Goal: Transaction & Acquisition: Purchase product/service

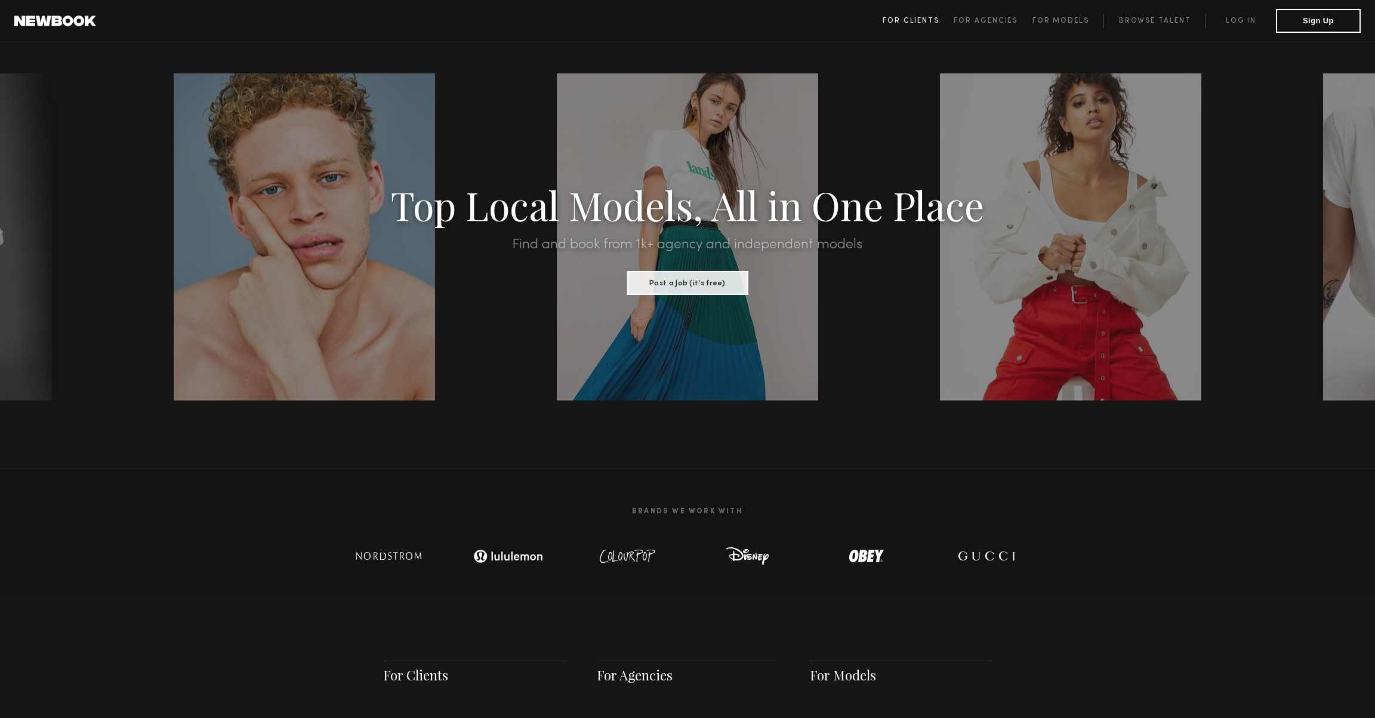
click at [938, 15] on link "For Clients" at bounding box center [918, 21] width 71 height 14
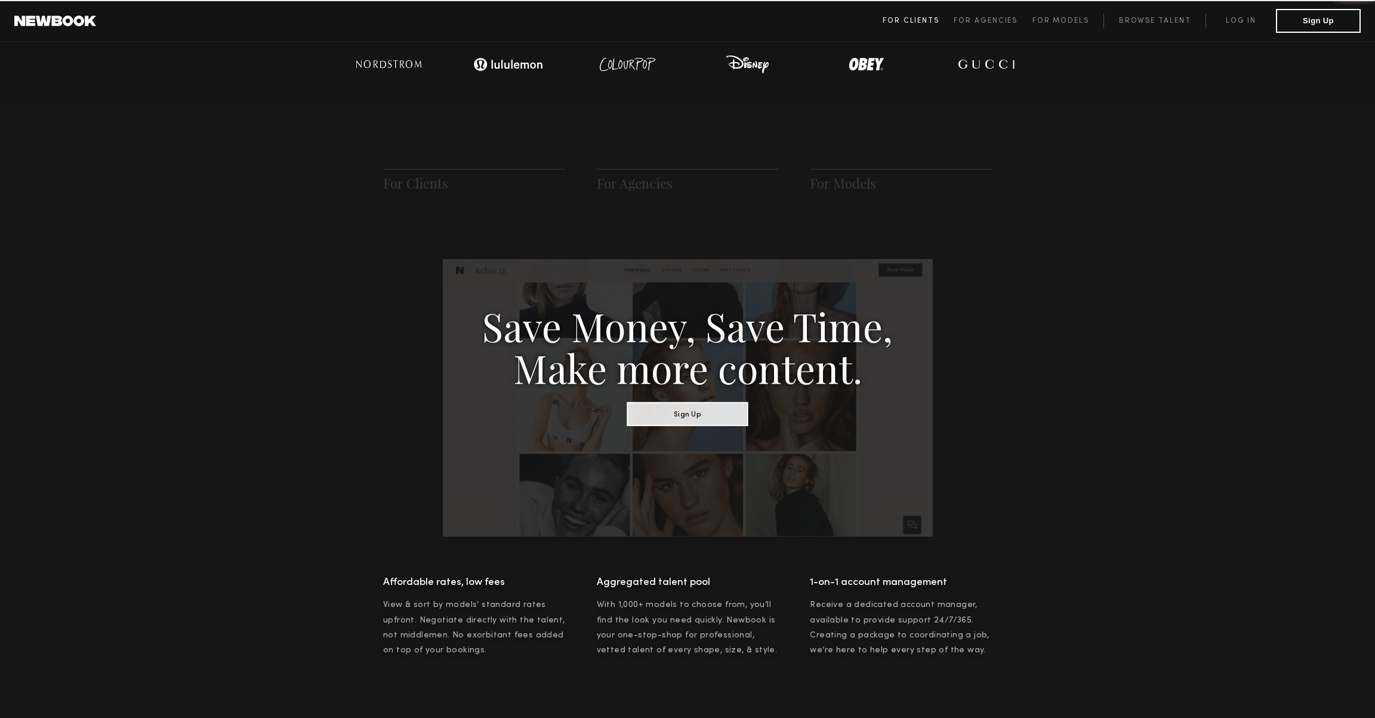
scroll to position [595, 0]
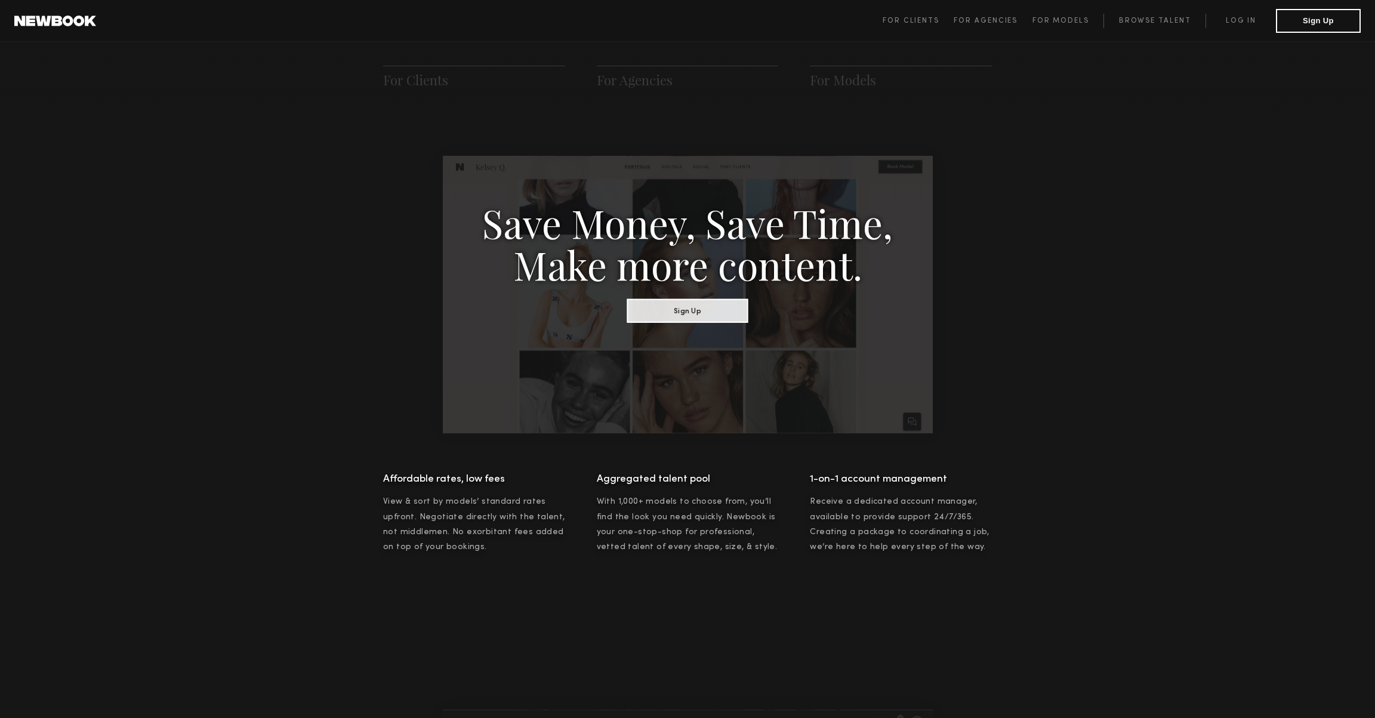
click at [1243, 10] on span "For Clients For Agencies For Models Browse Talent Log in Sign Up" at bounding box center [1122, 21] width 478 height 24
click at [1243, 16] on link "Log in" at bounding box center [1241, 21] width 70 height 14
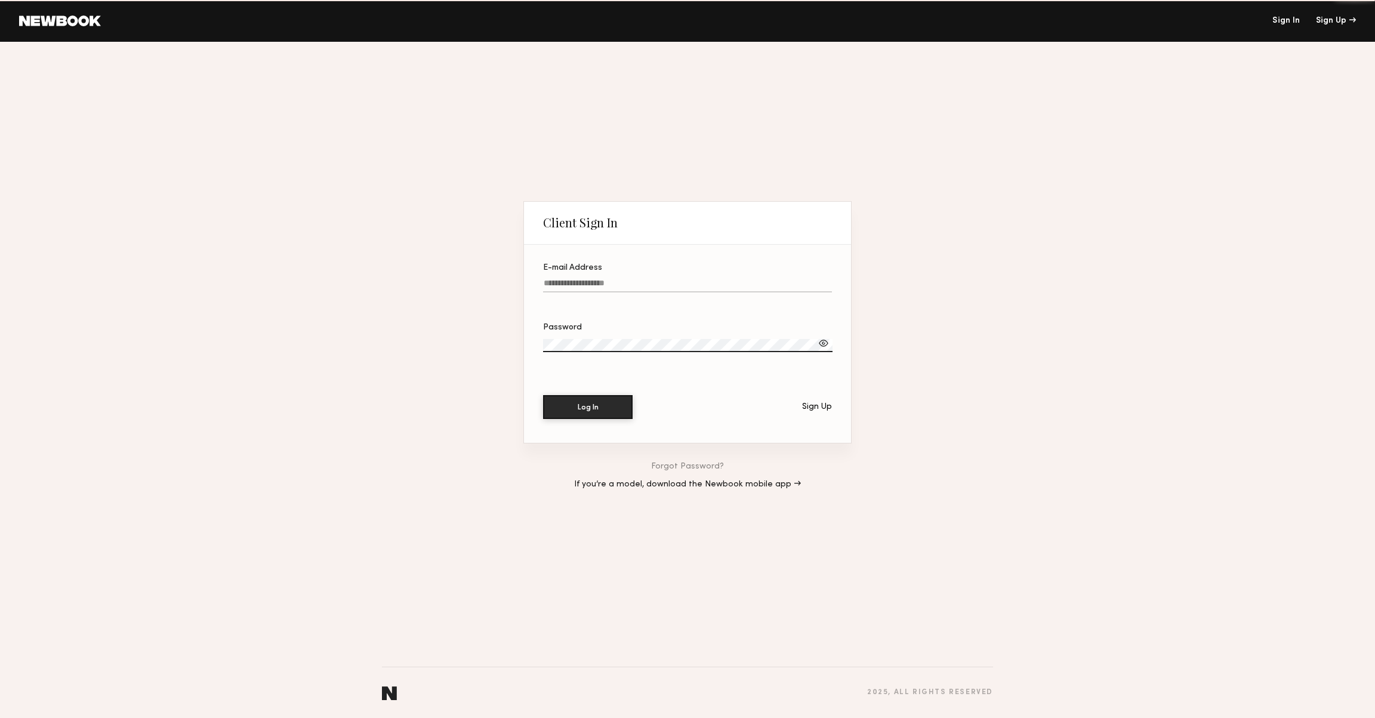
type input "**********"
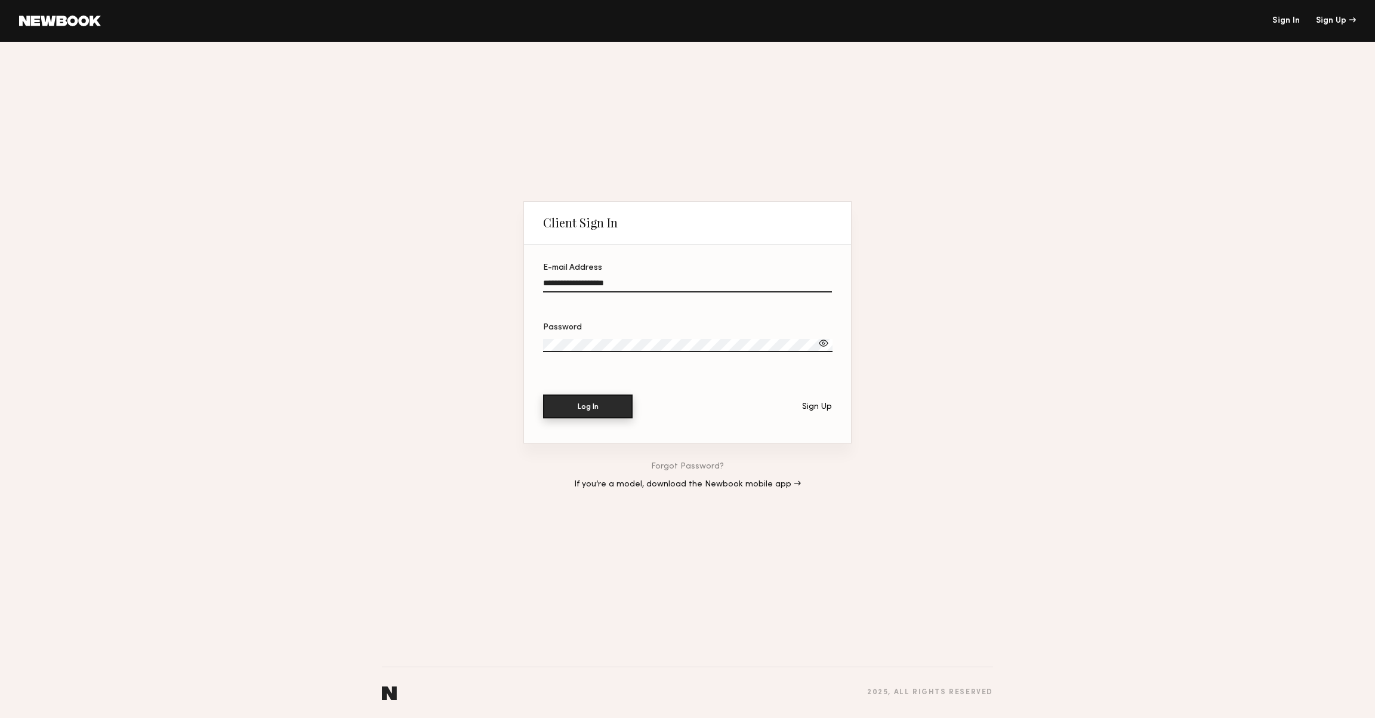
click at [604, 401] on button "Log In" at bounding box center [588, 407] width 90 height 24
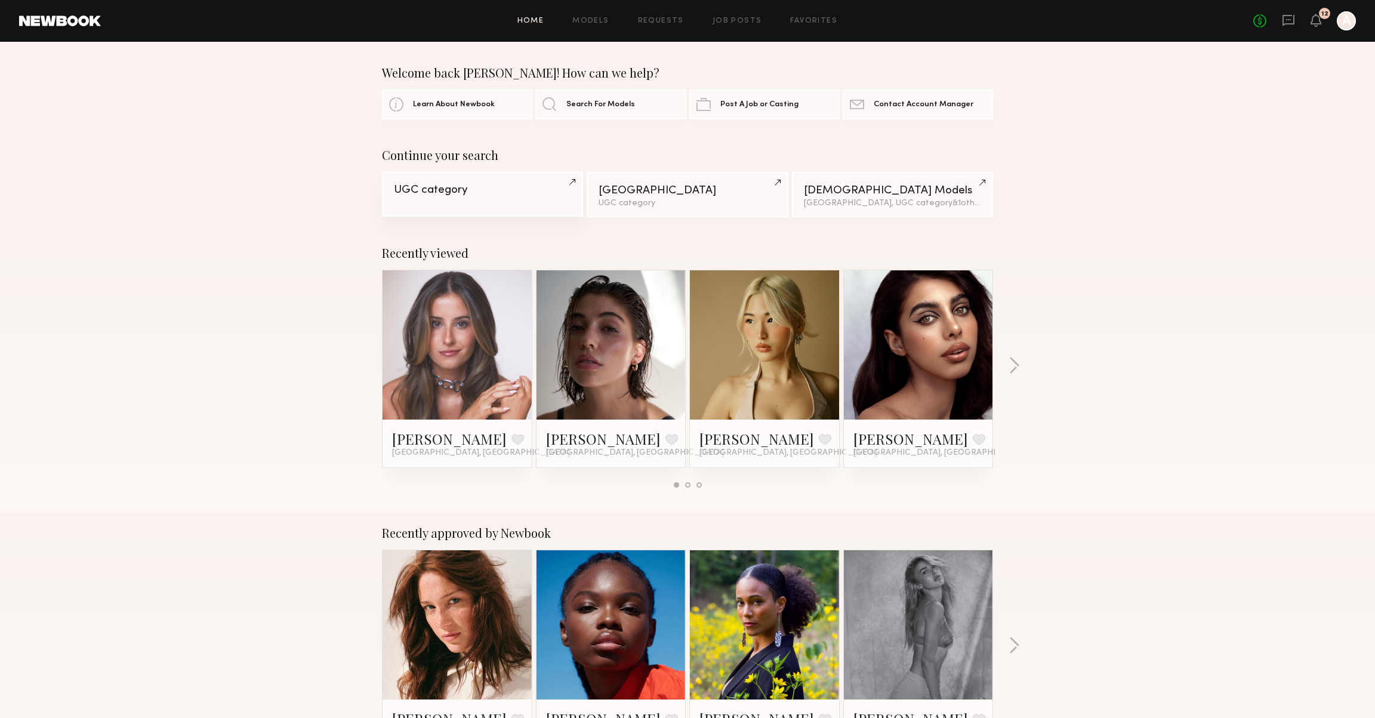
click at [473, 192] on div "UGC category" at bounding box center [482, 189] width 177 height 11
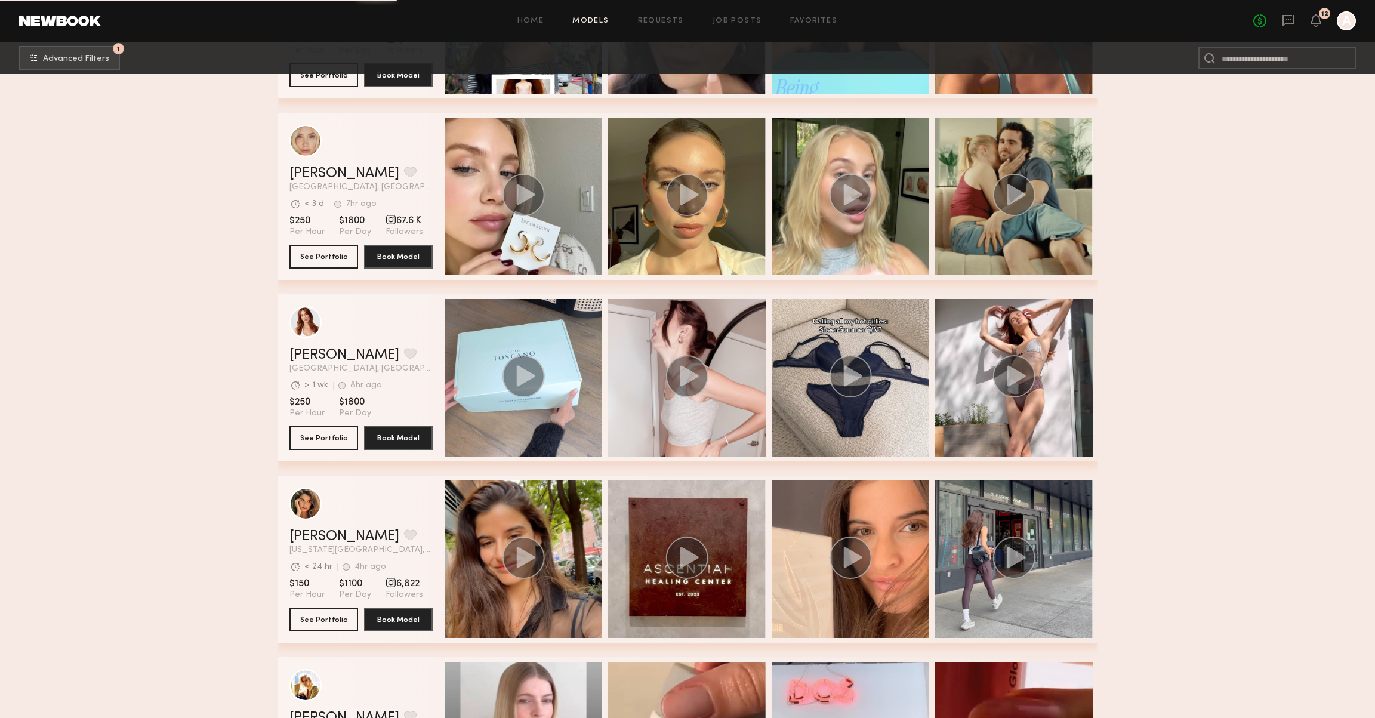
scroll to position [1495, 0]
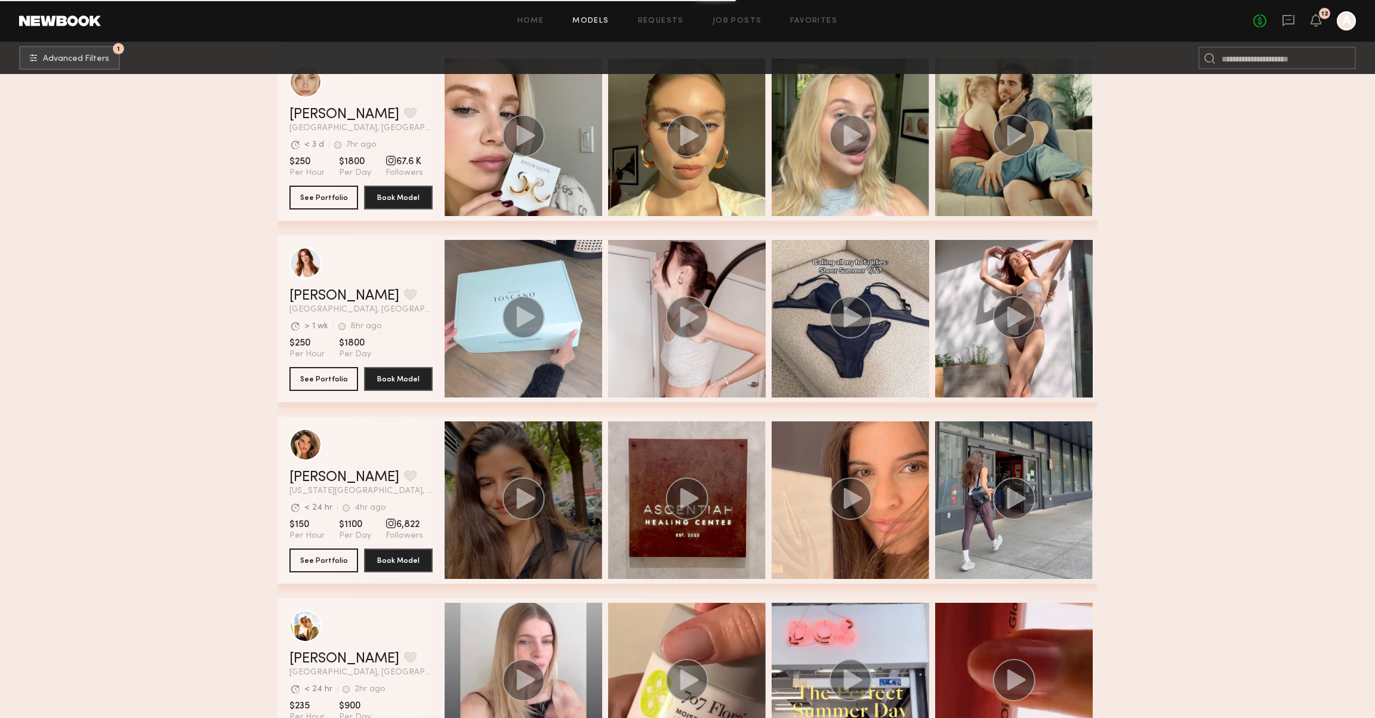
click at [511, 498] on circle "grid" at bounding box center [523, 499] width 42 height 42
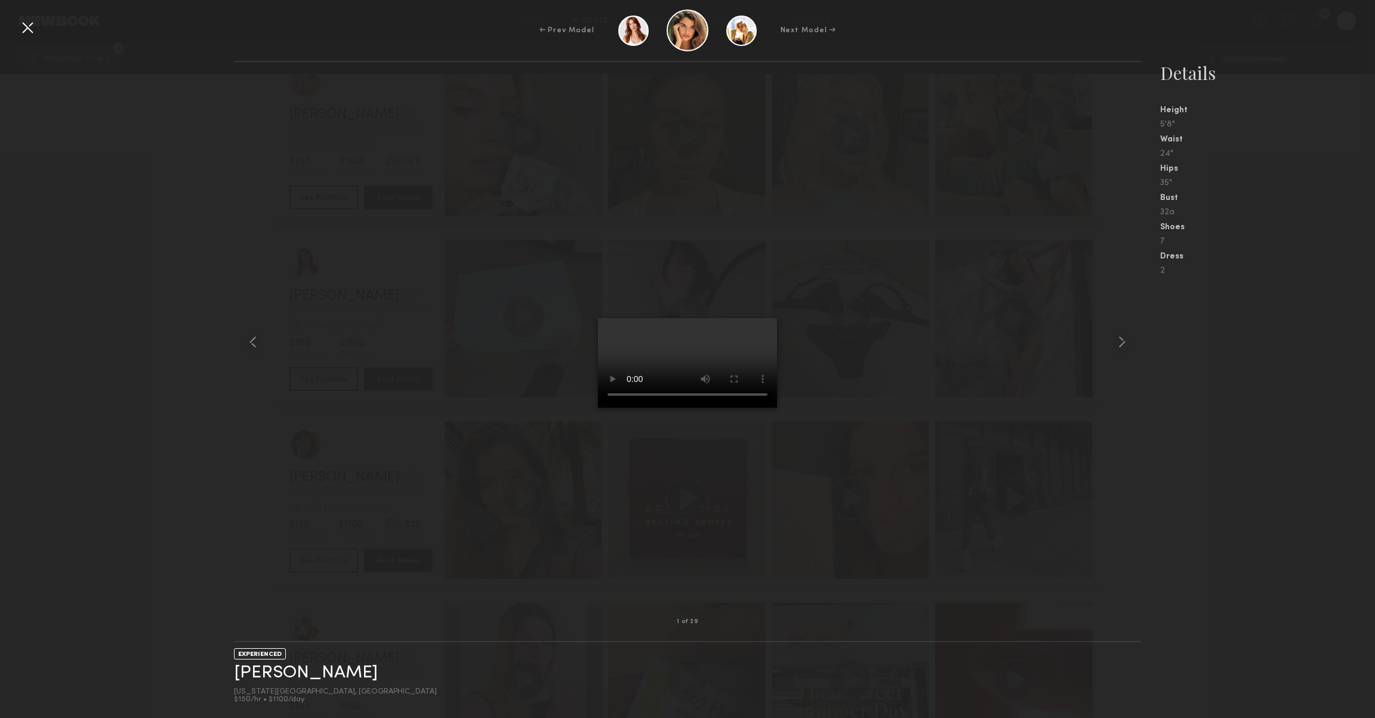
click at [32, 32] on div at bounding box center [27, 27] width 19 height 19
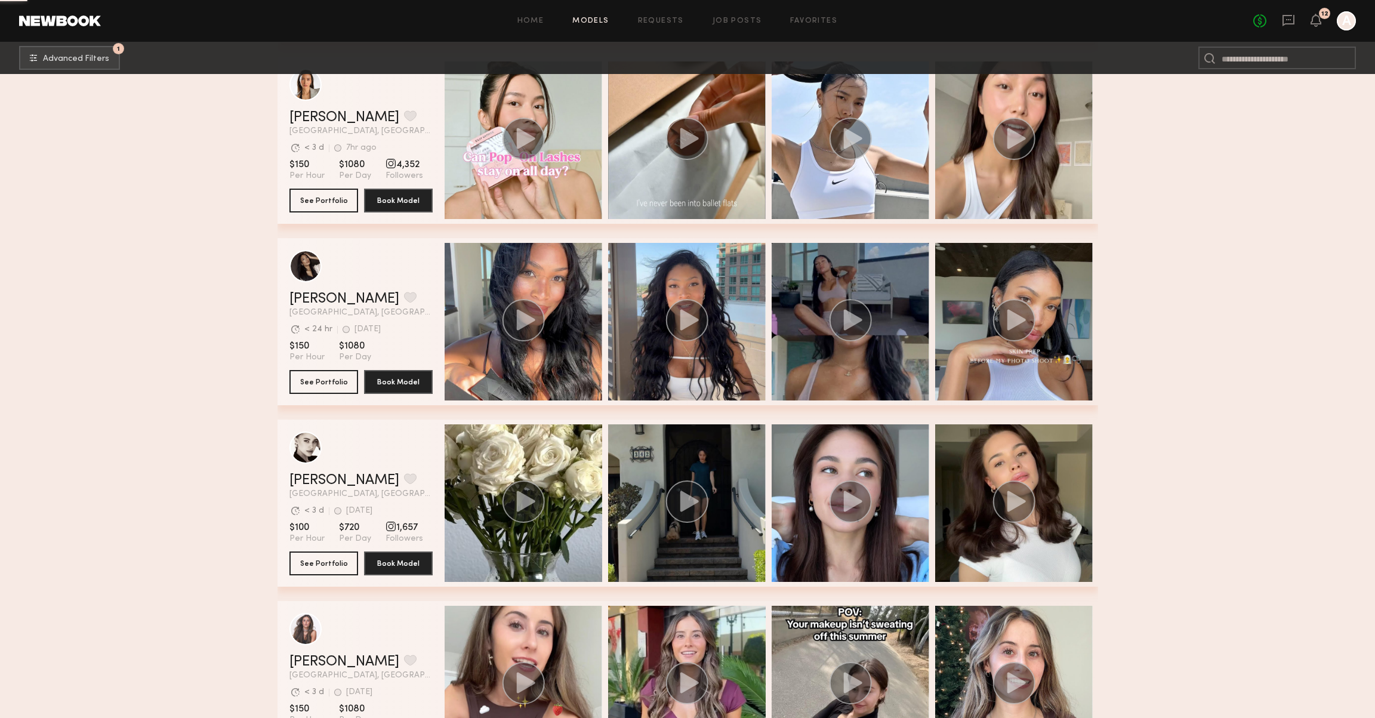
scroll to position [3539, 0]
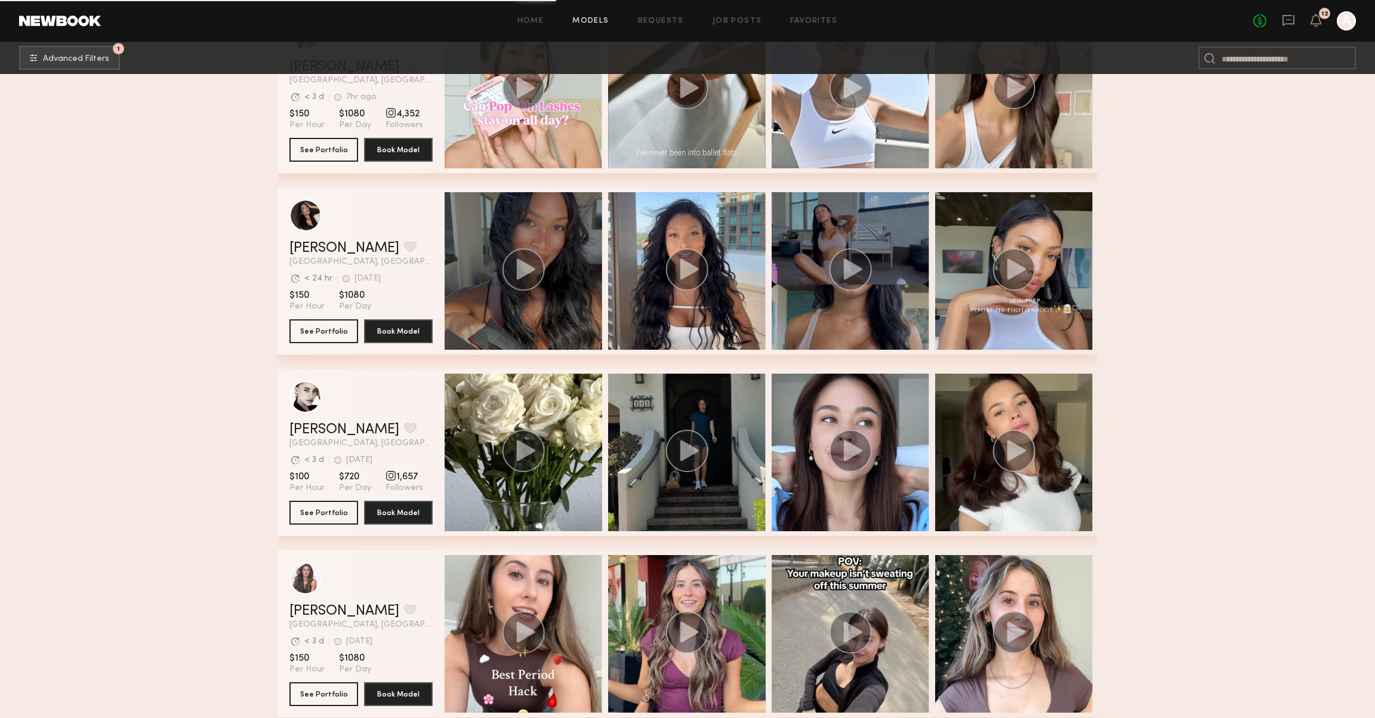
click at [512, 276] on circle "grid" at bounding box center [523, 269] width 42 height 42
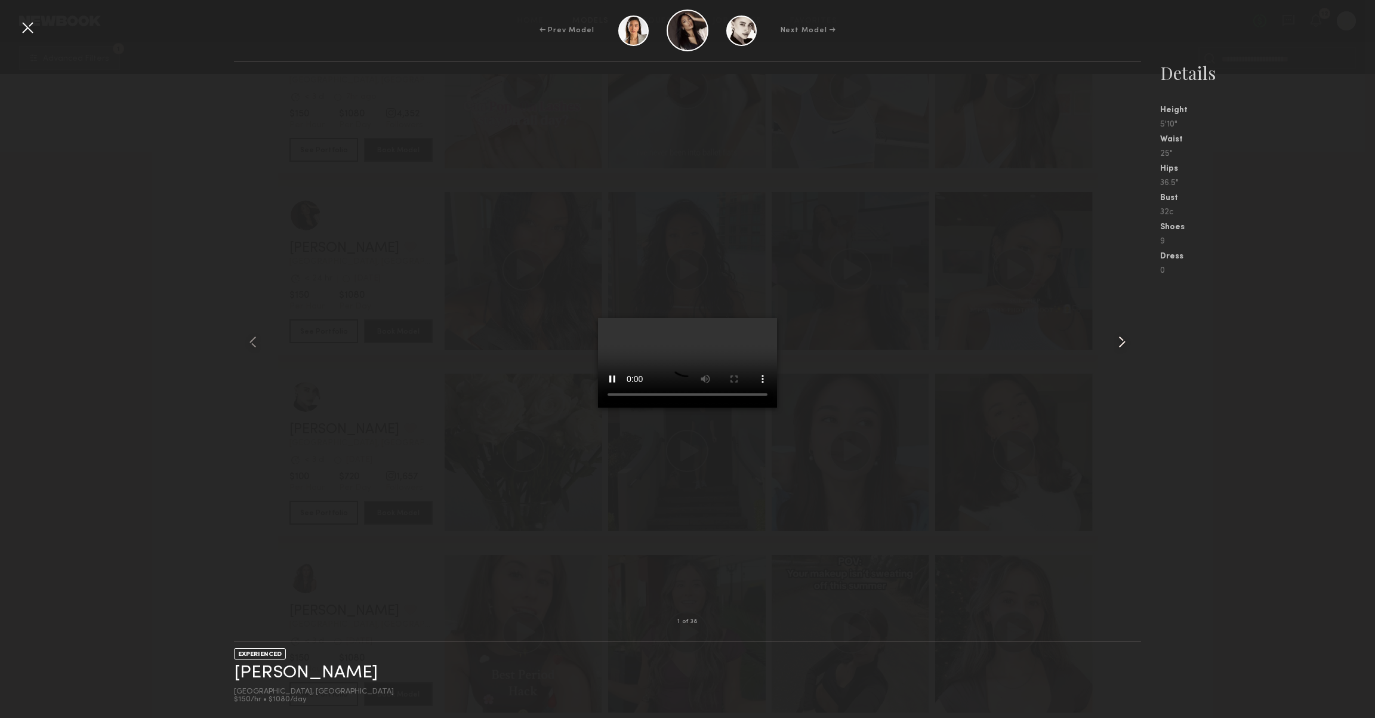
click at [1111, 347] on div at bounding box center [1124, 342] width 36 height 522
click at [1118, 345] on common-icon at bounding box center [1122, 341] width 19 height 19
click at [1116, 345] on common-icon at bounding box center [1122, 341] width 19 height 19
click at [1128, 335] on common-icon at bounding box center [1122, 341] width 19 height 19
click at [32, 38] on div "← Prev Model Next Model →" at bounding box center [687, 31] width 1375 height 42
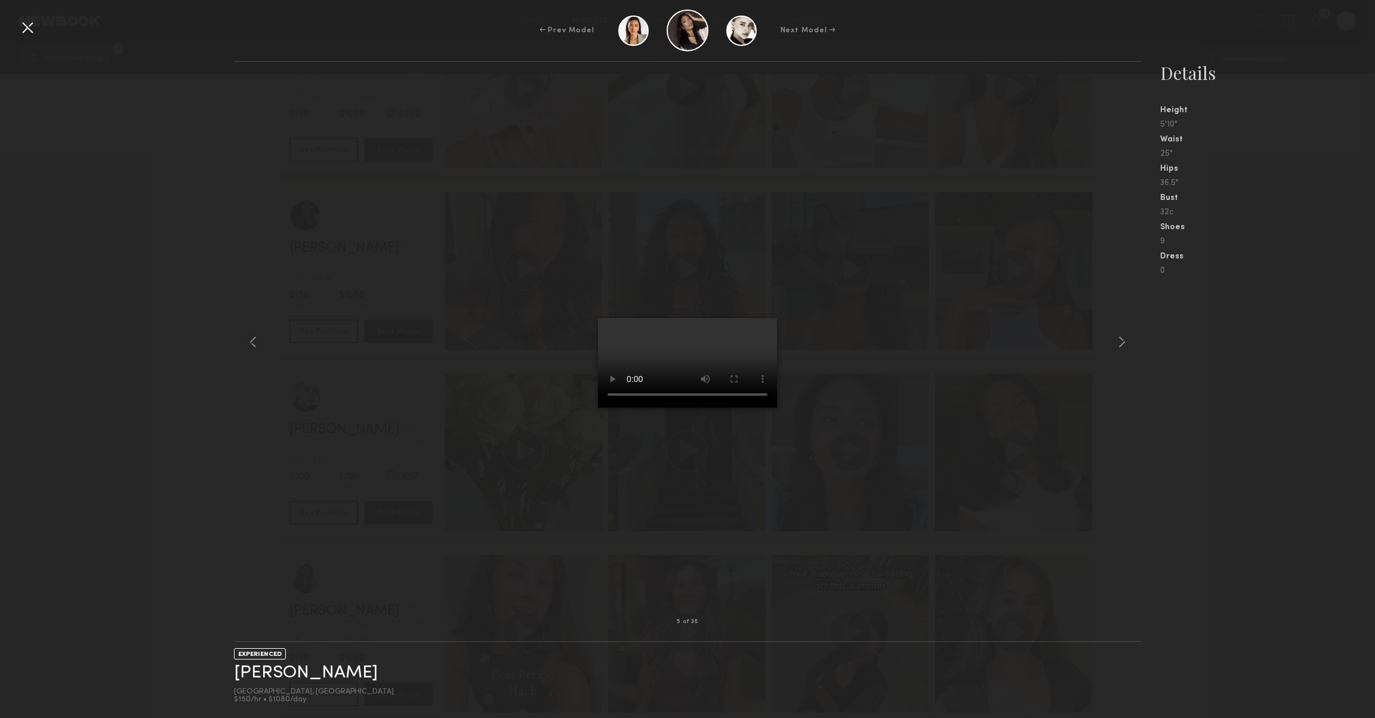
click at [26, 30] on div at bounding box center [27, 27] width 19 height 19
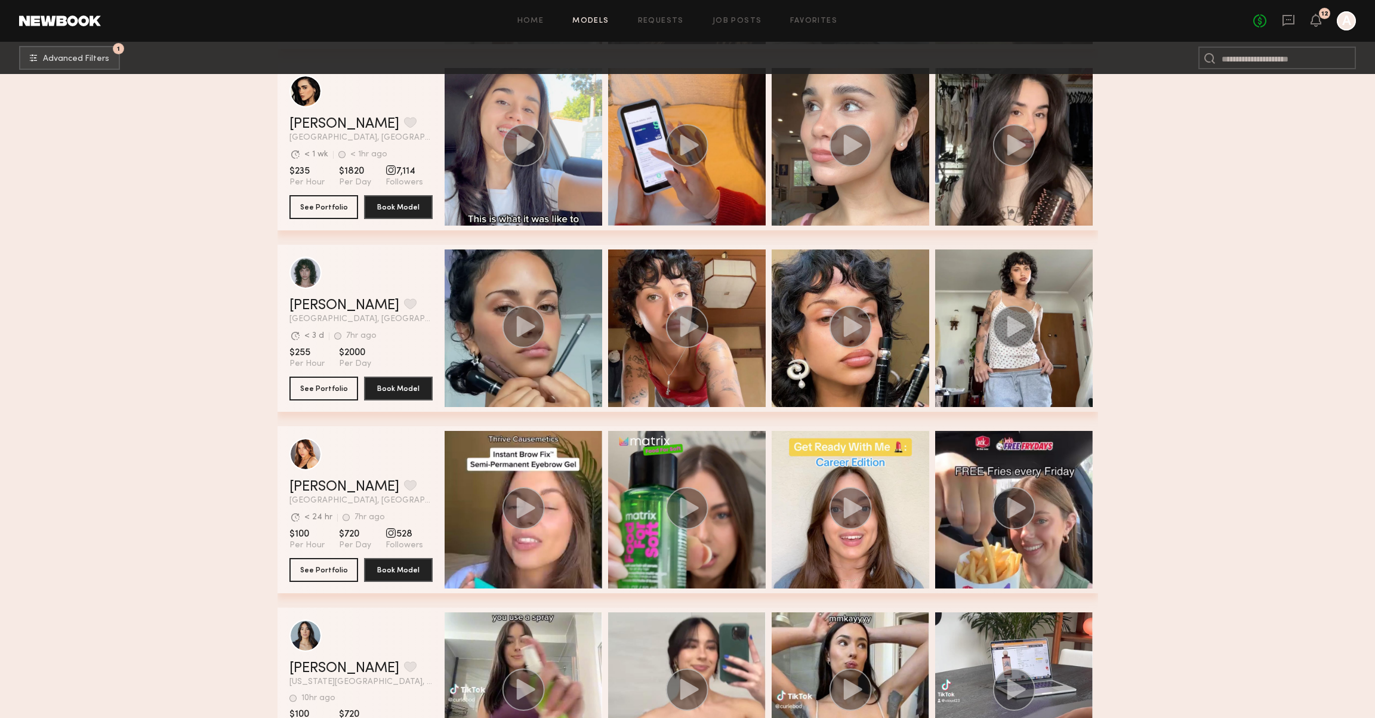
scroll to position [4622, 0]
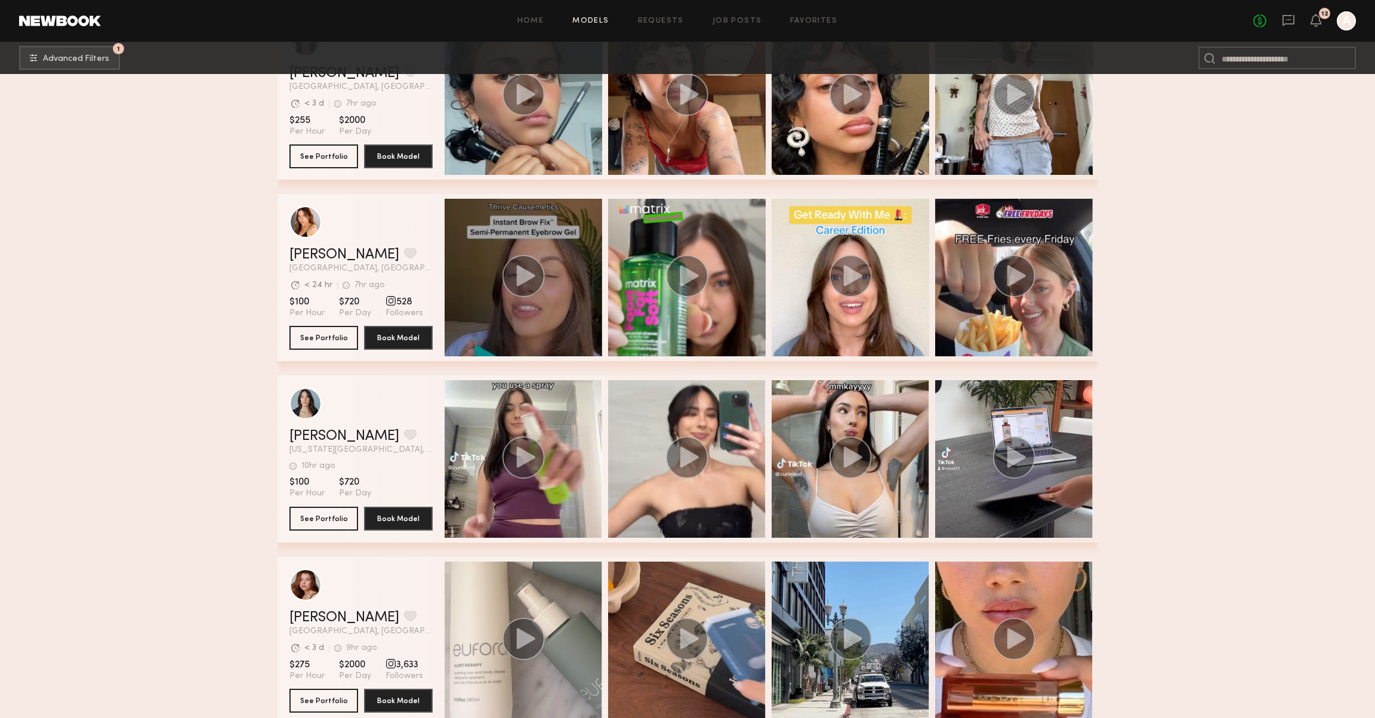
click at [530, 276] on icon "grid" at bounding box center [525, 275] width 19 height 21
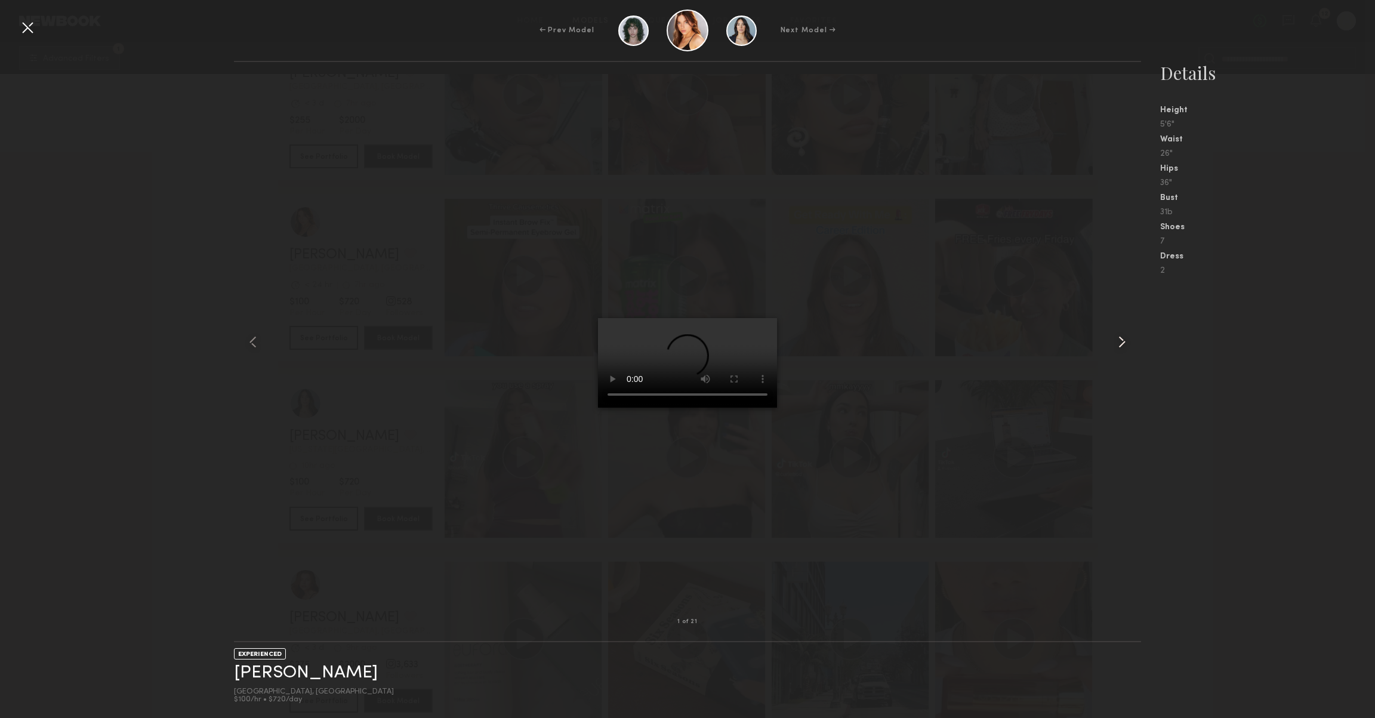
click at [1131, 347] on common-icon at bounding box center [1122, 341] width 19 height 19
click at [26, 30] on div at bounding box center [27, 27] width 19 height 19
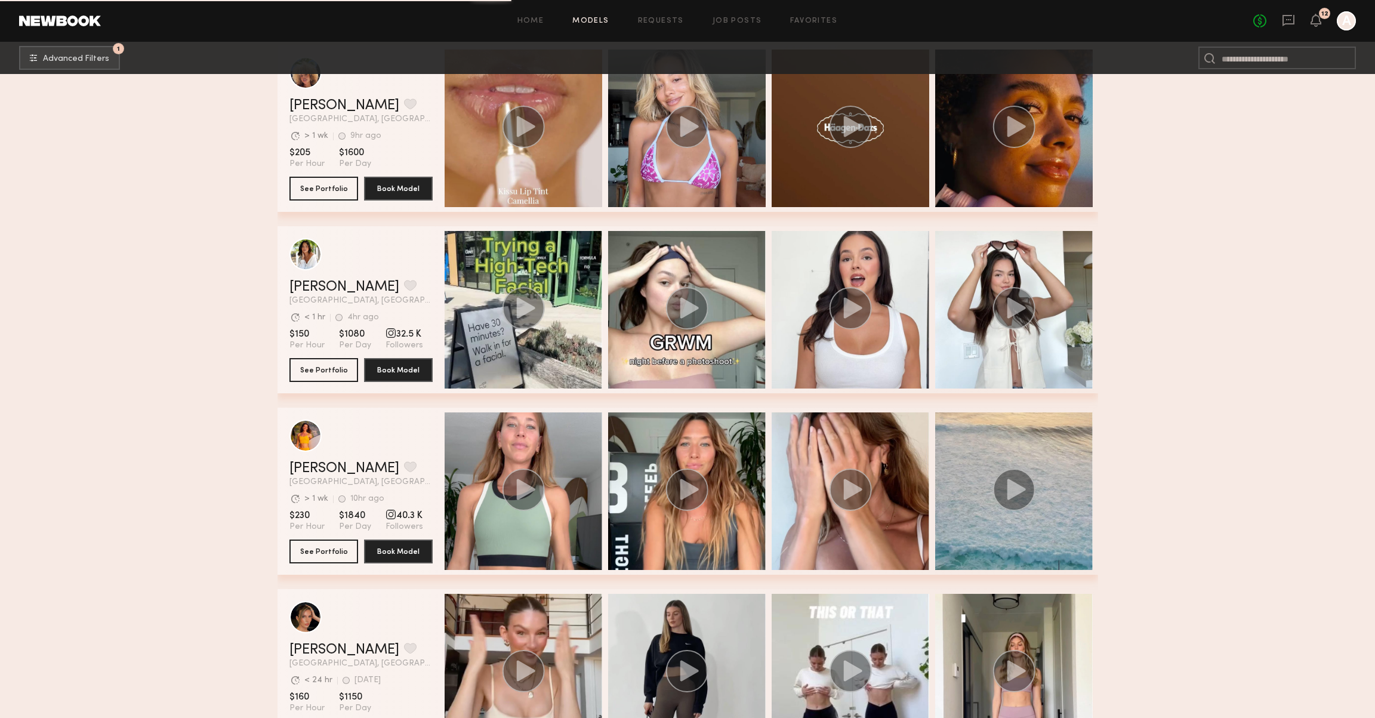
scroll to position [6043, 0]
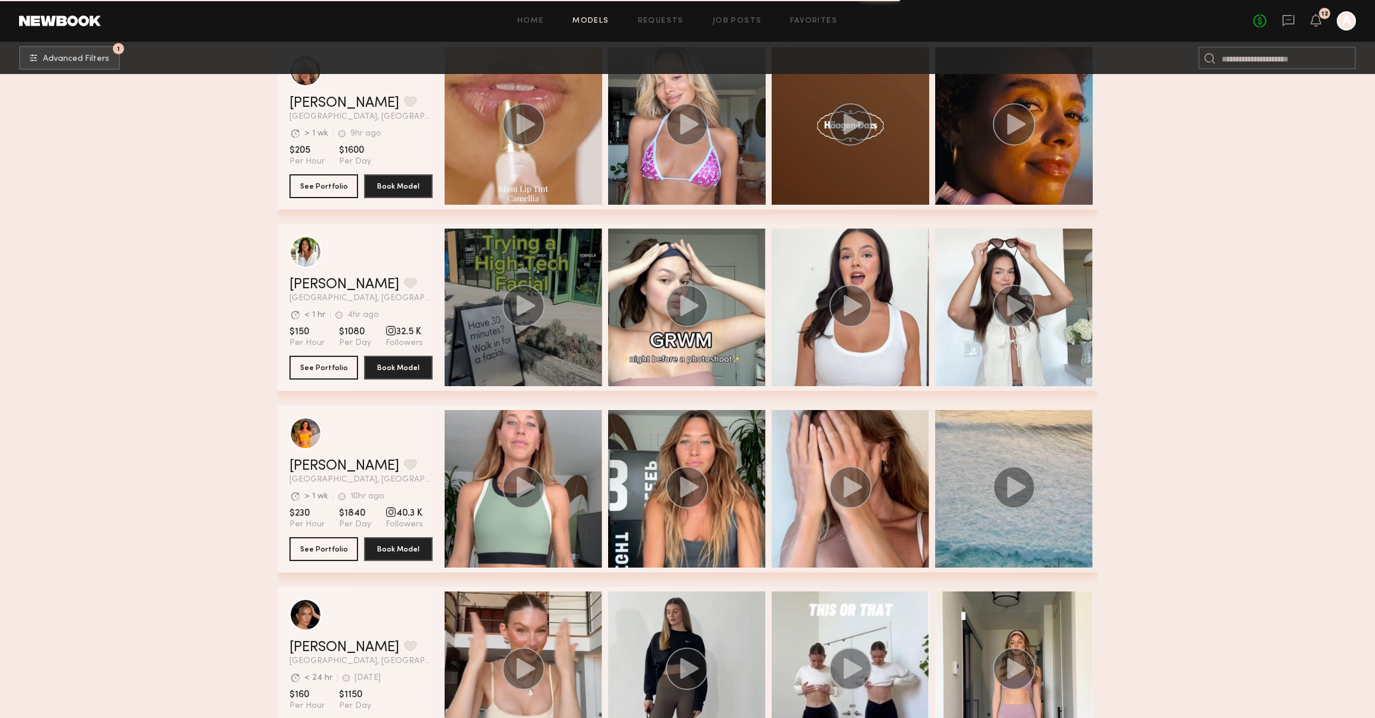
click at [518, 304] on icon "grid" at bounding box center [525, 305] width 19 height 21
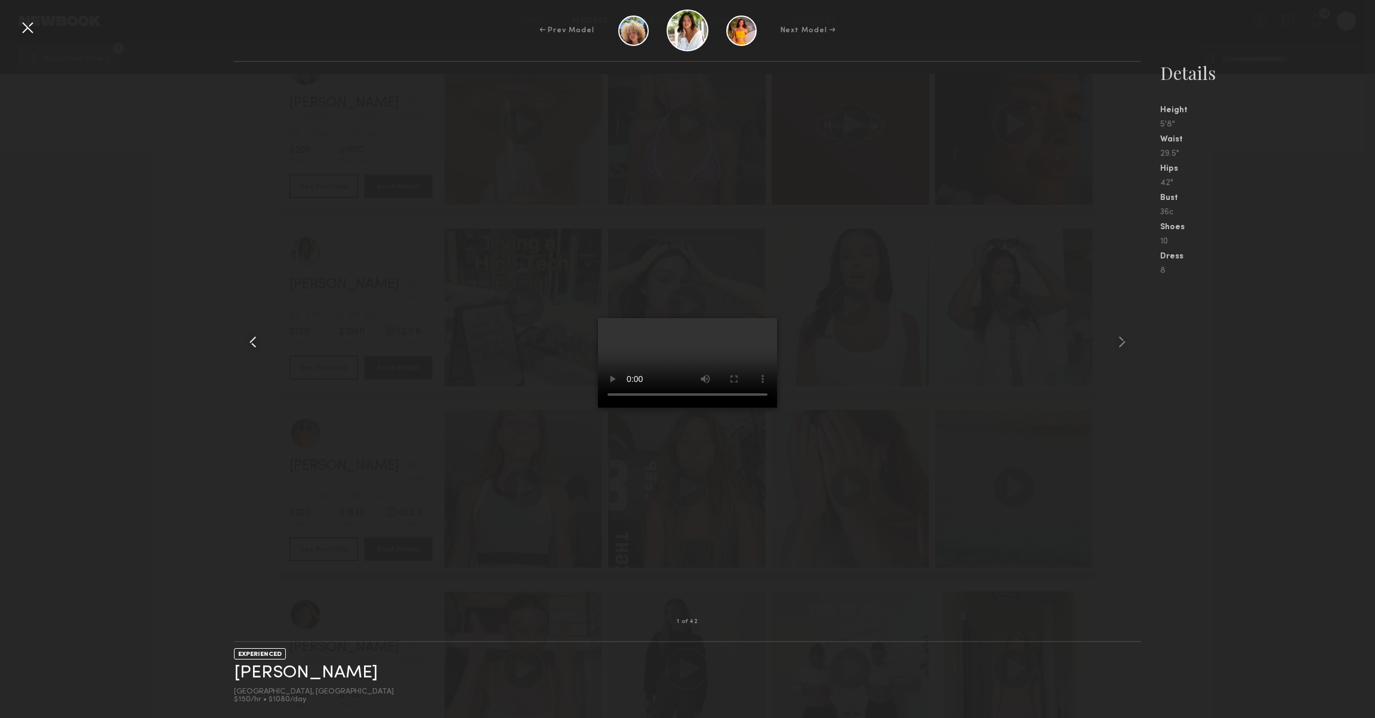
click at [254, 343] on common-icon at bounding box center [253, 341] width 19 height 19
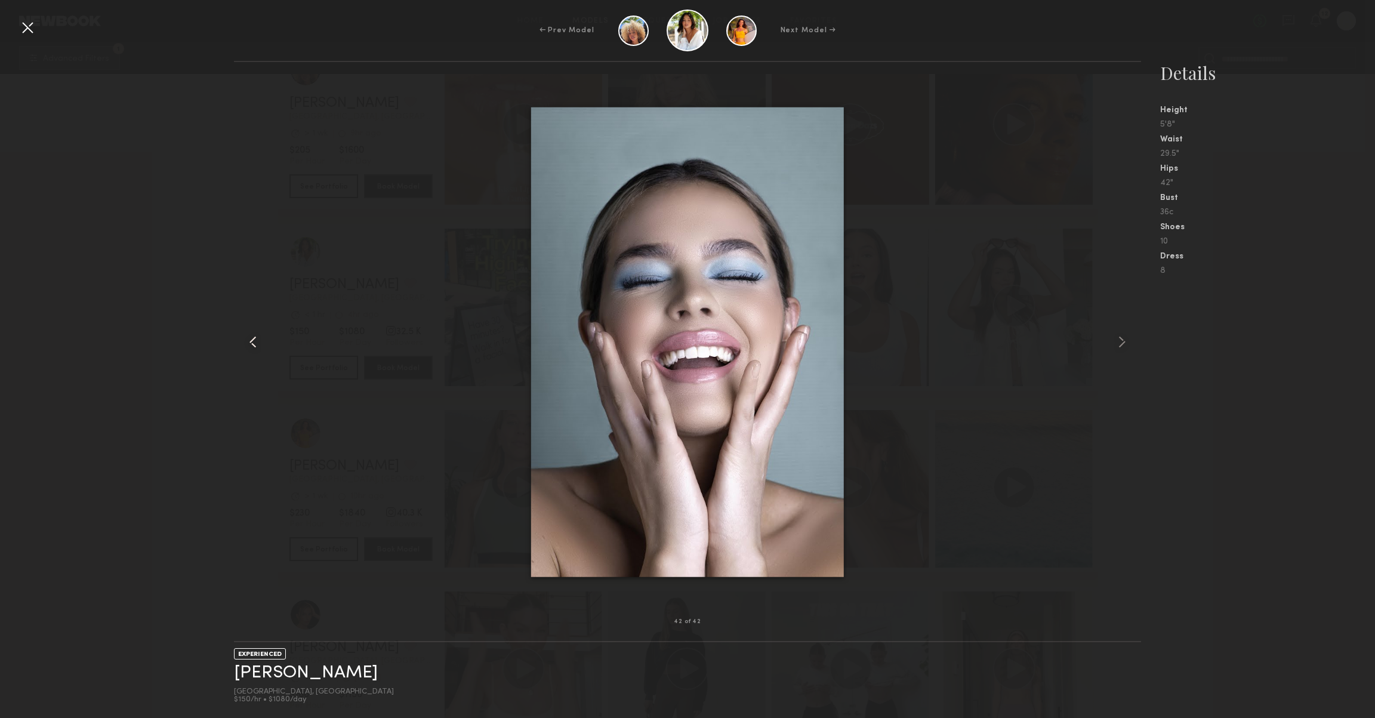
click at [255, 343] on common-icon at bounding box center [253, 341] width 19 height 19
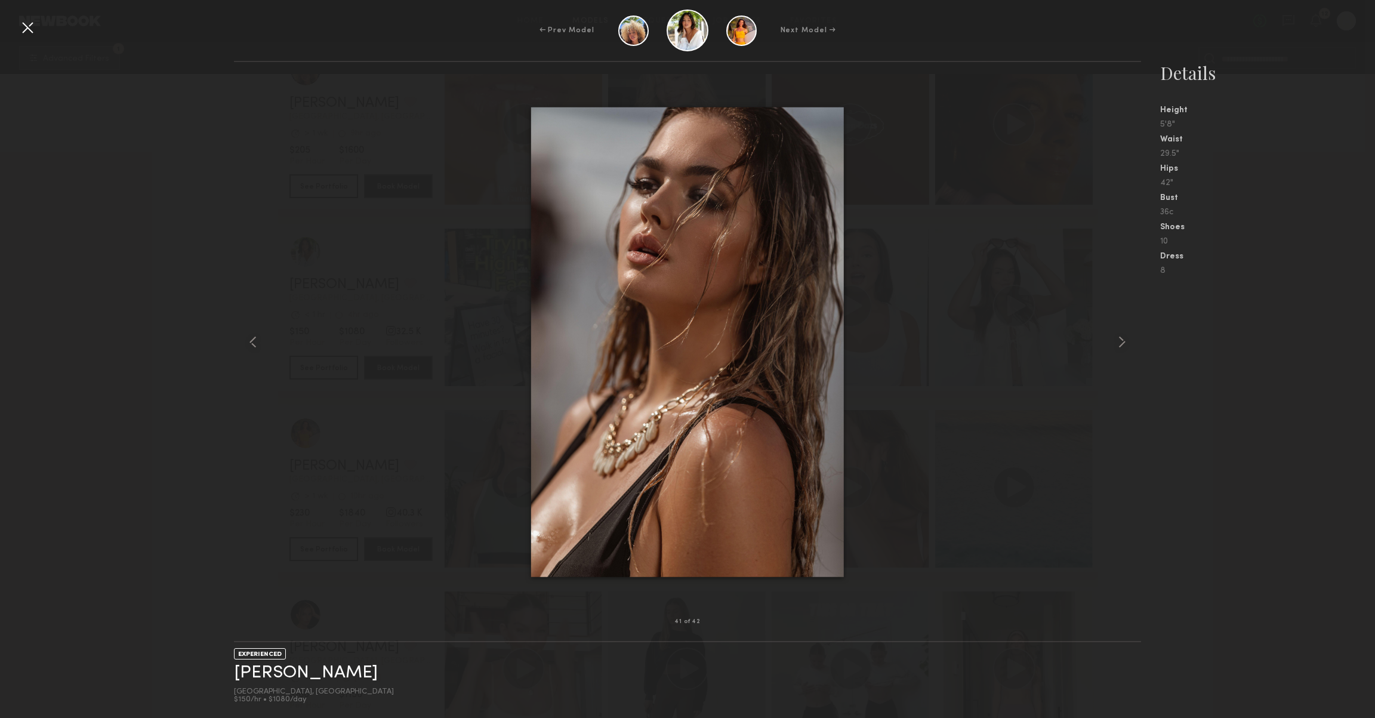
click at [32, 19] on div at bounding box center [27, 27] width 19 height 19
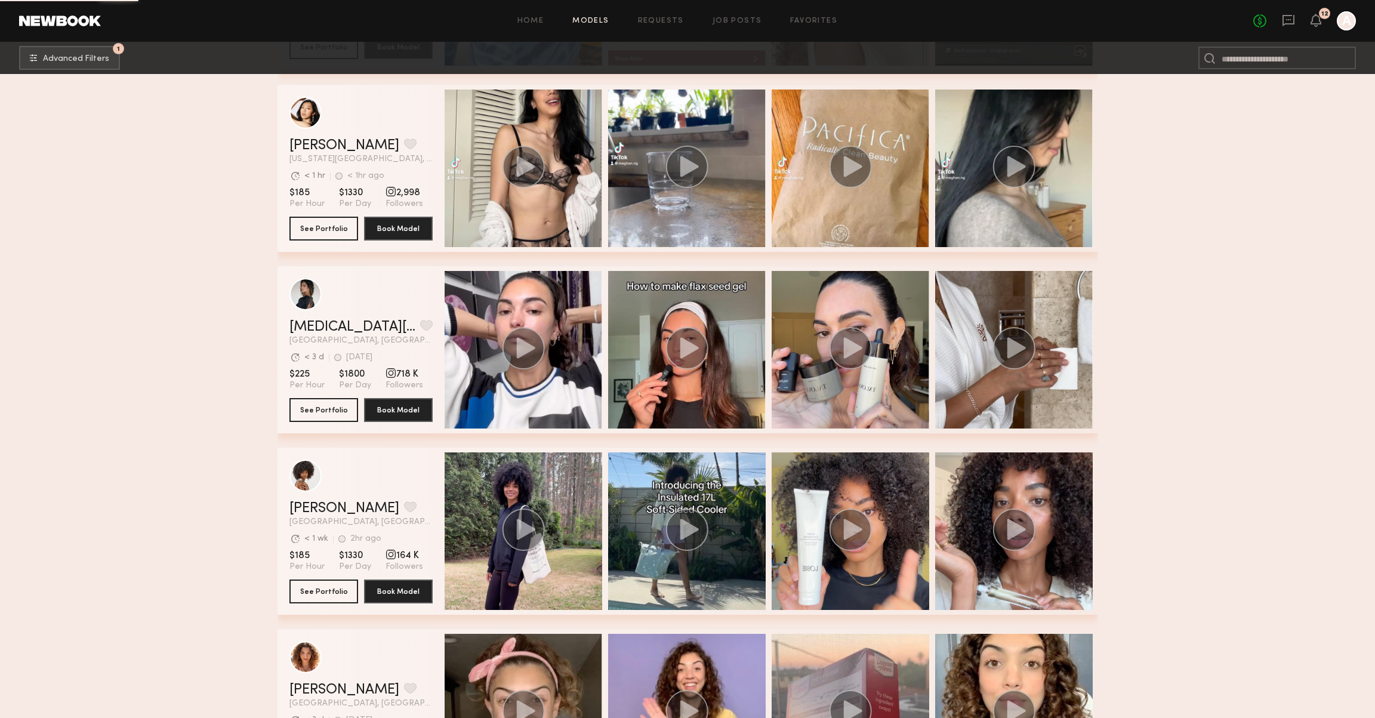
scroll to position [7998, 0]
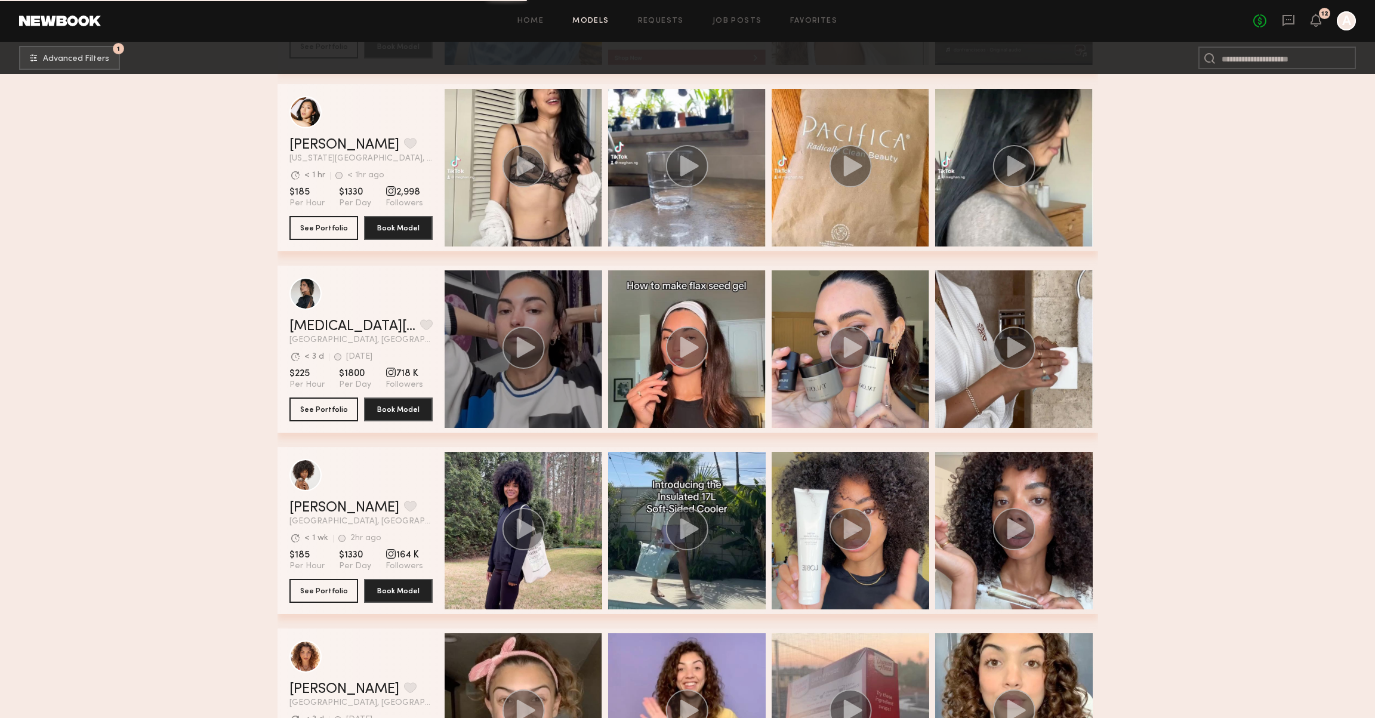
click at [528, 340] on circle "grid" at bounding box center [523, 348] width 42 height 42
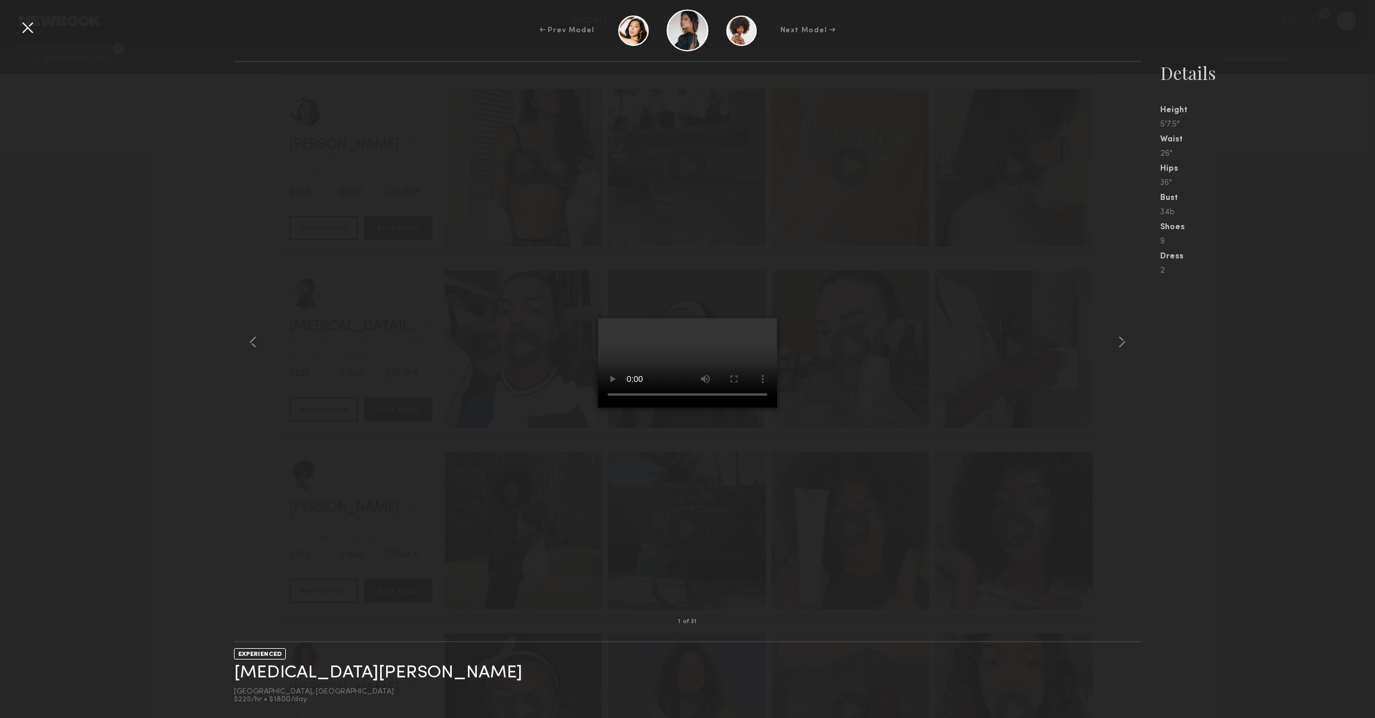
click at [13, 26] on div "← Prev Model Next Model →" at bounding box center [687, 31] width 1375 height 42
click at [25, 30] on div at bounding box center [27, 27] width 19 height 19
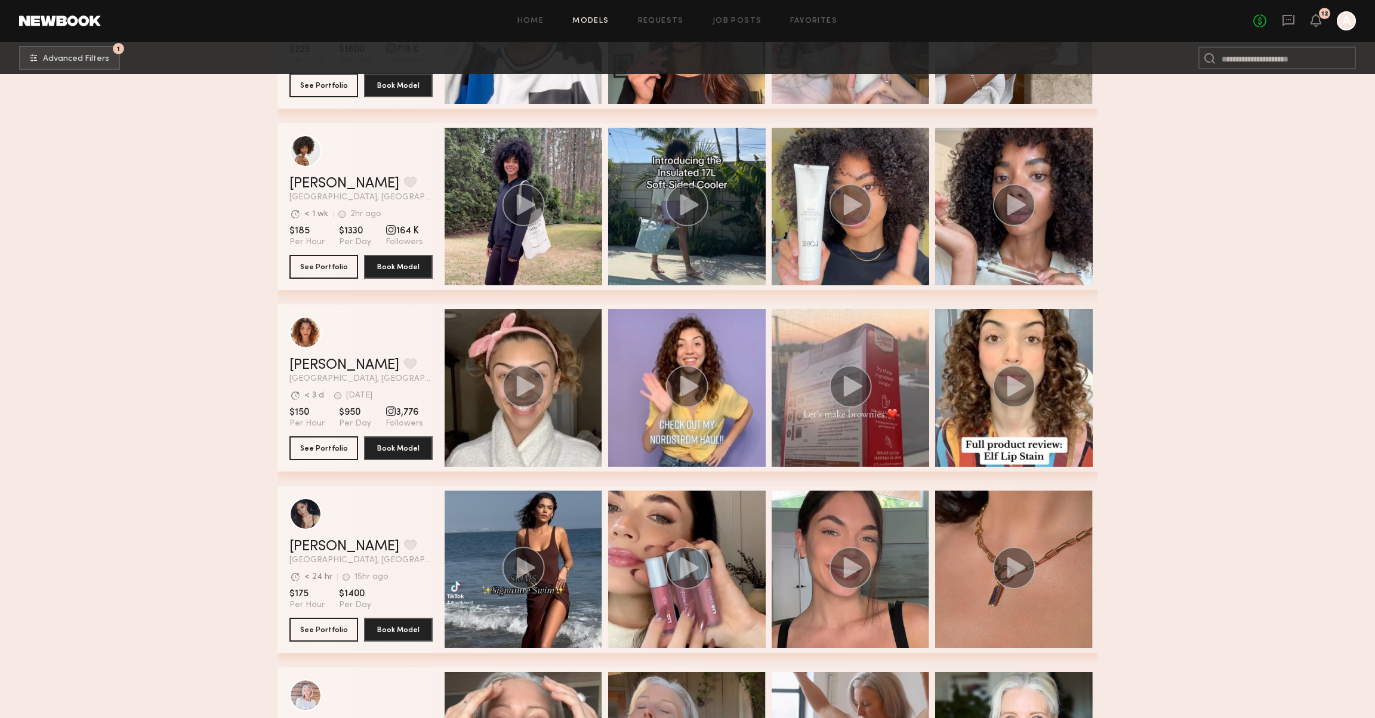
scroll to position [8324, 0]
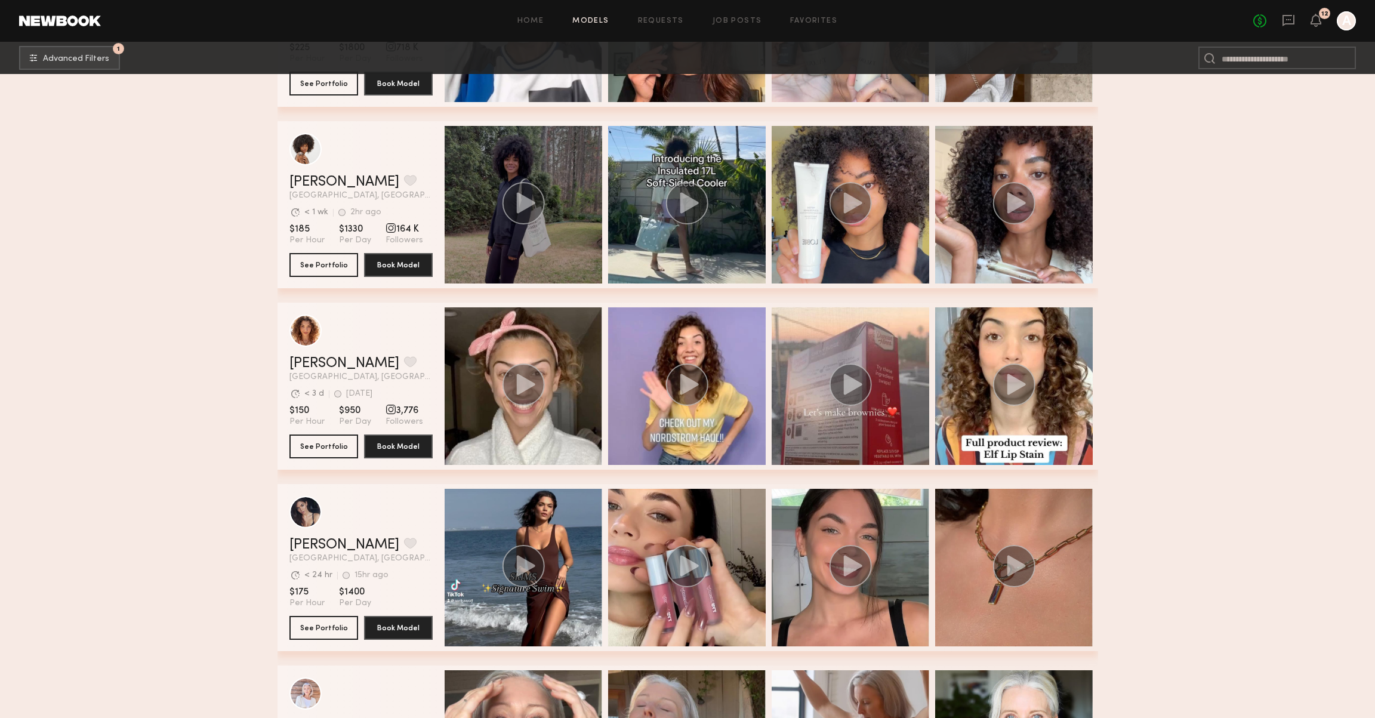
click at [524, 206] on icon "grid" at bounding box center [525, 202] width 19 height 21
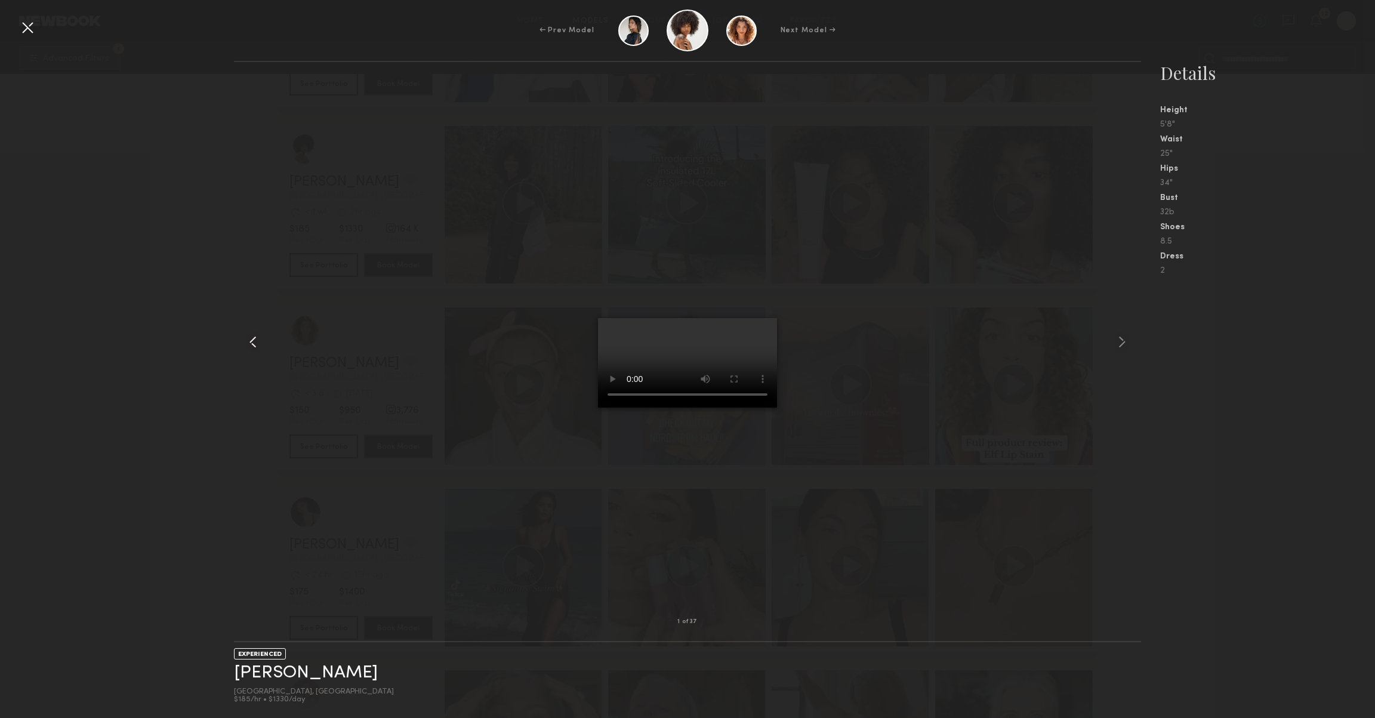
click at [269, 365] on div at bounding box center [252, 342] width 36 height 522
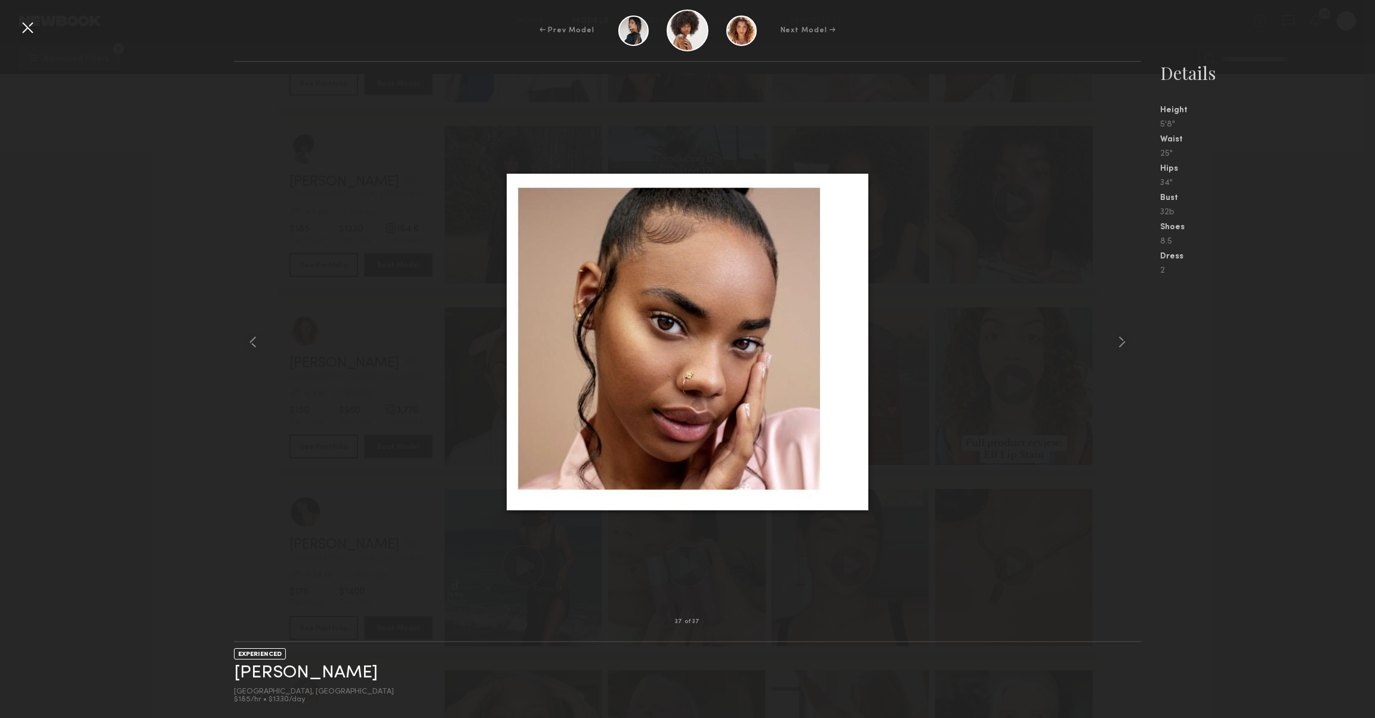
click at [154, 118] on div "37 of 37 EXPERIENCED Destiny J. Atlanta, [GEOGRAPHIC_DATA] $185/hr • $1330/day …" at bounding box center [687, 389] width 1375 height 657
click at [22, 23] on div at bounding box center [27, 27] width 19 height 19
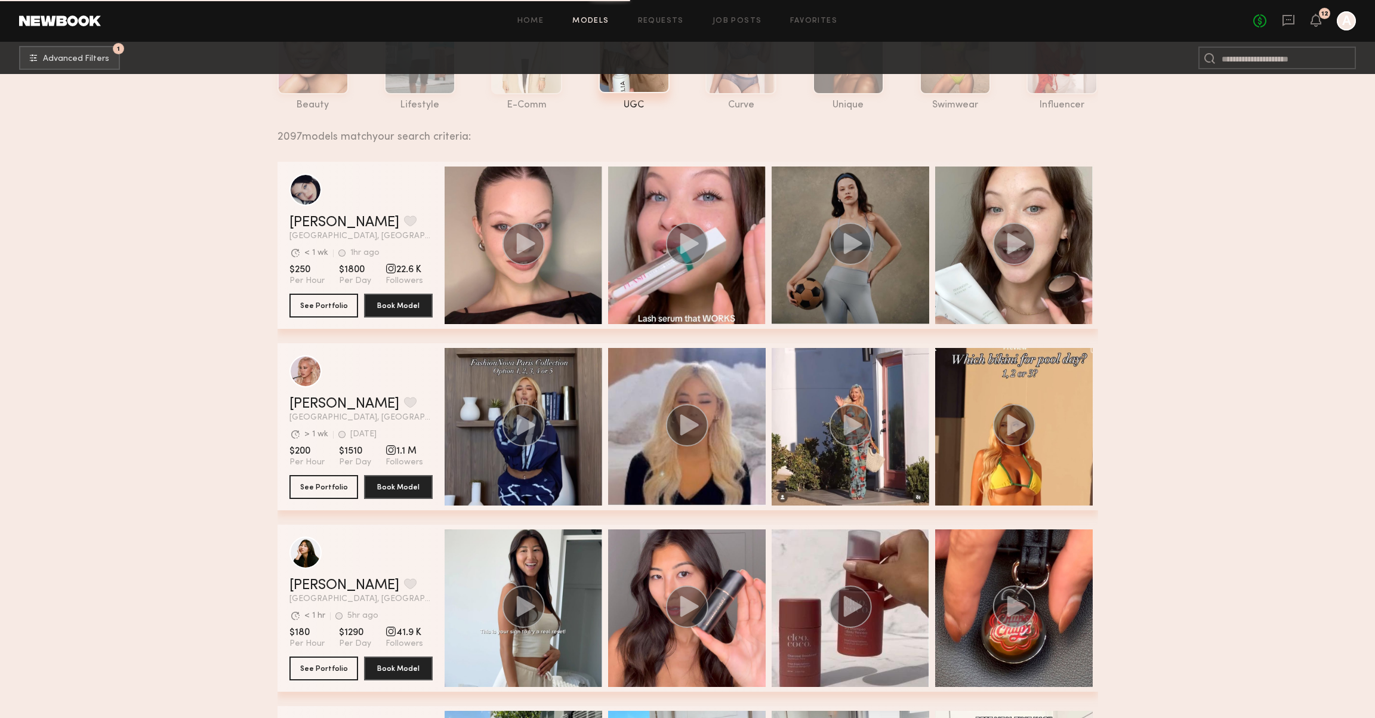
scroll to position [0, 0]
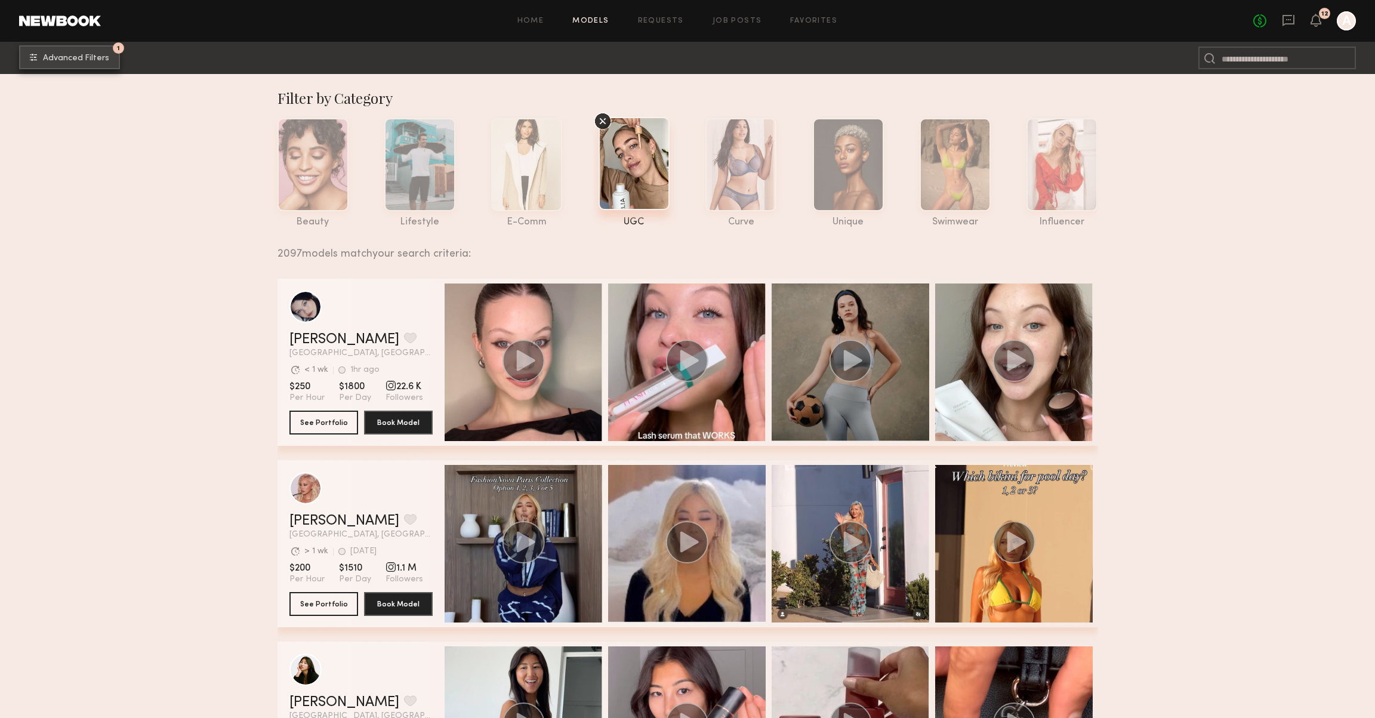
click at [87, 57] on span "Advanced Filters" at bounding box center [76, 58] width 66 height 8
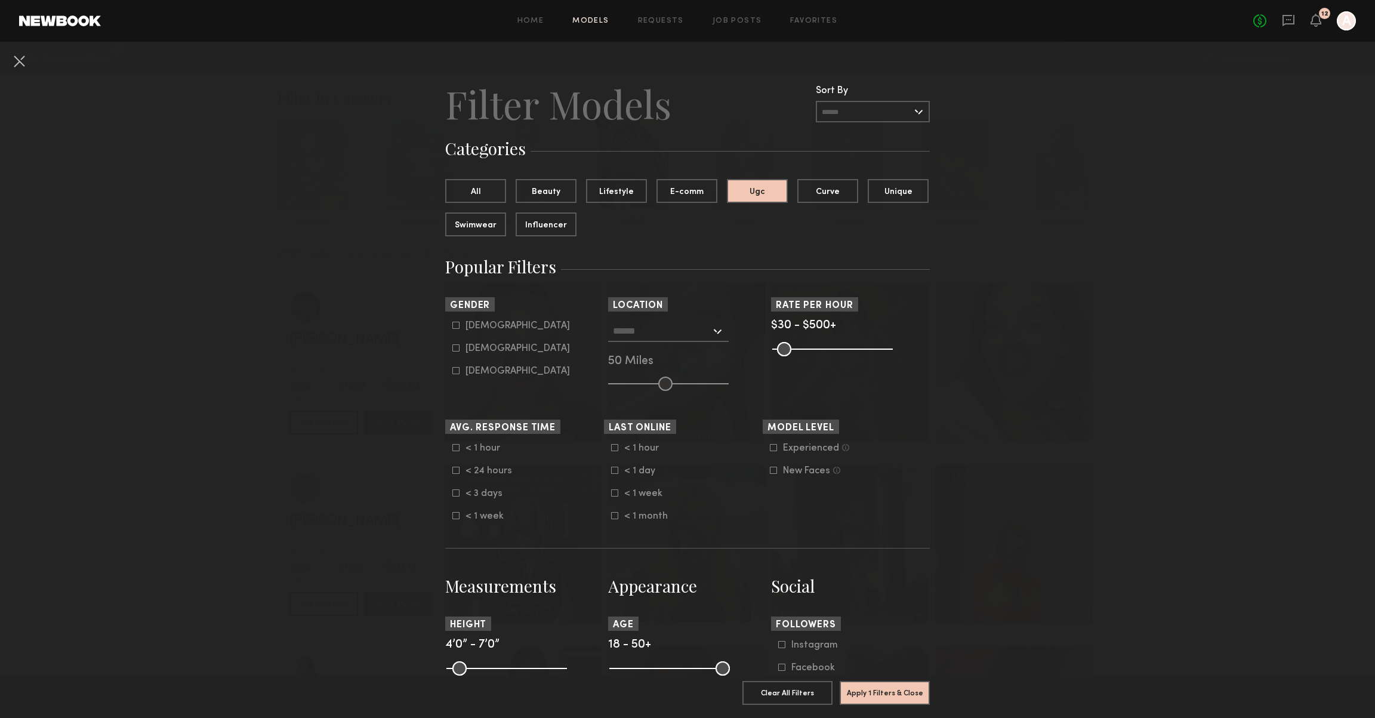
click at [671, 337] on input "text" at bounding box center [662, 331] width 98 height 20
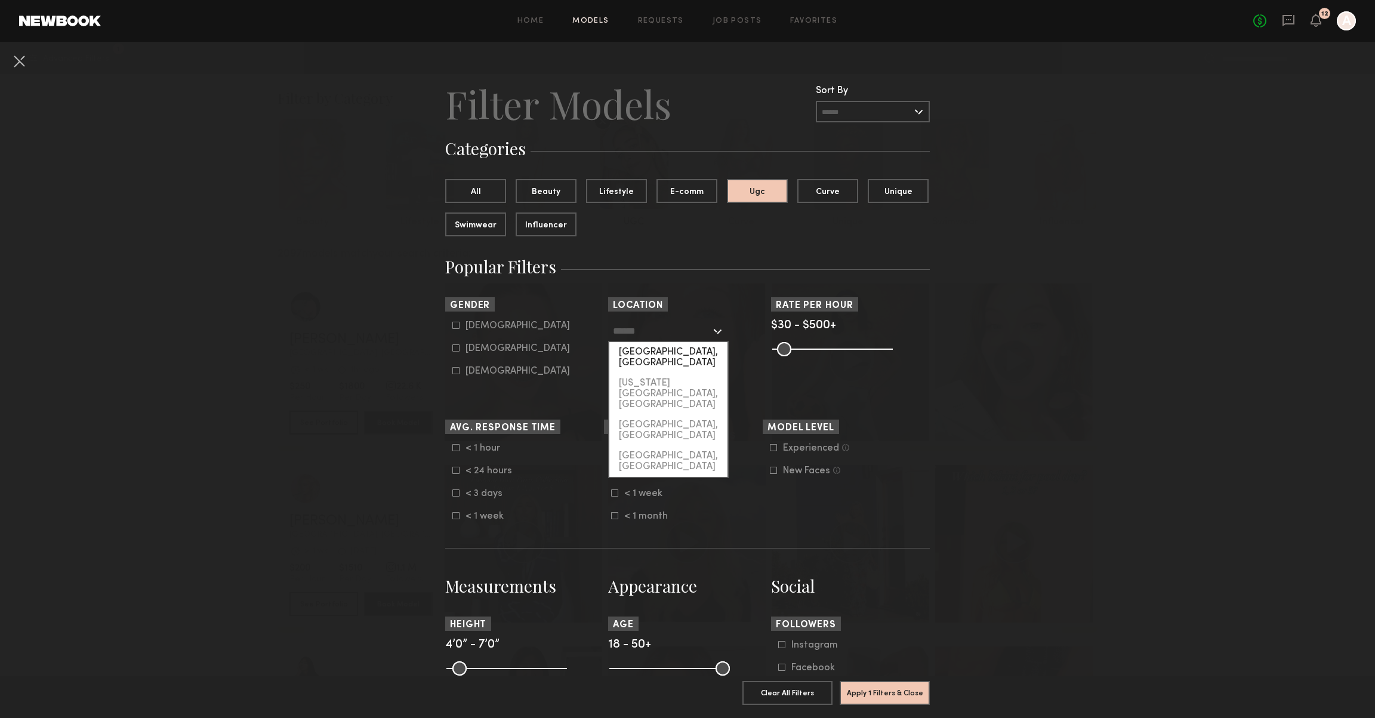
click at [670, 351] on div "[GEOGRAPHIC_DATA], [GEOGRAPHIC_DATA]" at bounding box center [668, 357] width 118 height 31
type input "**********"
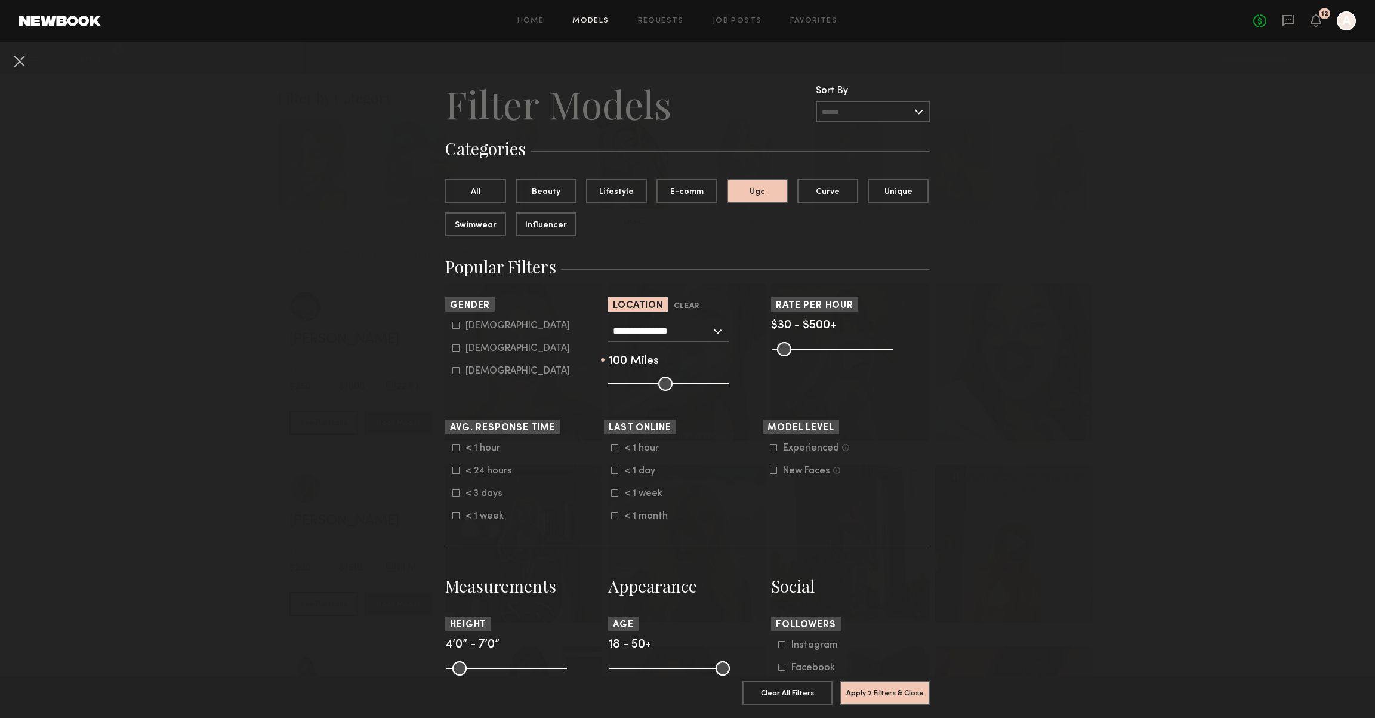
drag, startPoint x: 672, startPoint y: 384, endPoint x: 746, endPoint y: 381, distance: 73.5
type input "***"
click at [729, 381] on input "range" at bounding box center [668, 384] width 121 height 14
click at [898, 349] on div "Pro Tip: Rates are often negotiable. We recommend increasing search max by $50." at bounding box center [850, 348] width 159 height 14
drag, startPoint x: 891, startPoint y: 347, endPoint x: 801, endPoint y: 350, distance: 90.2
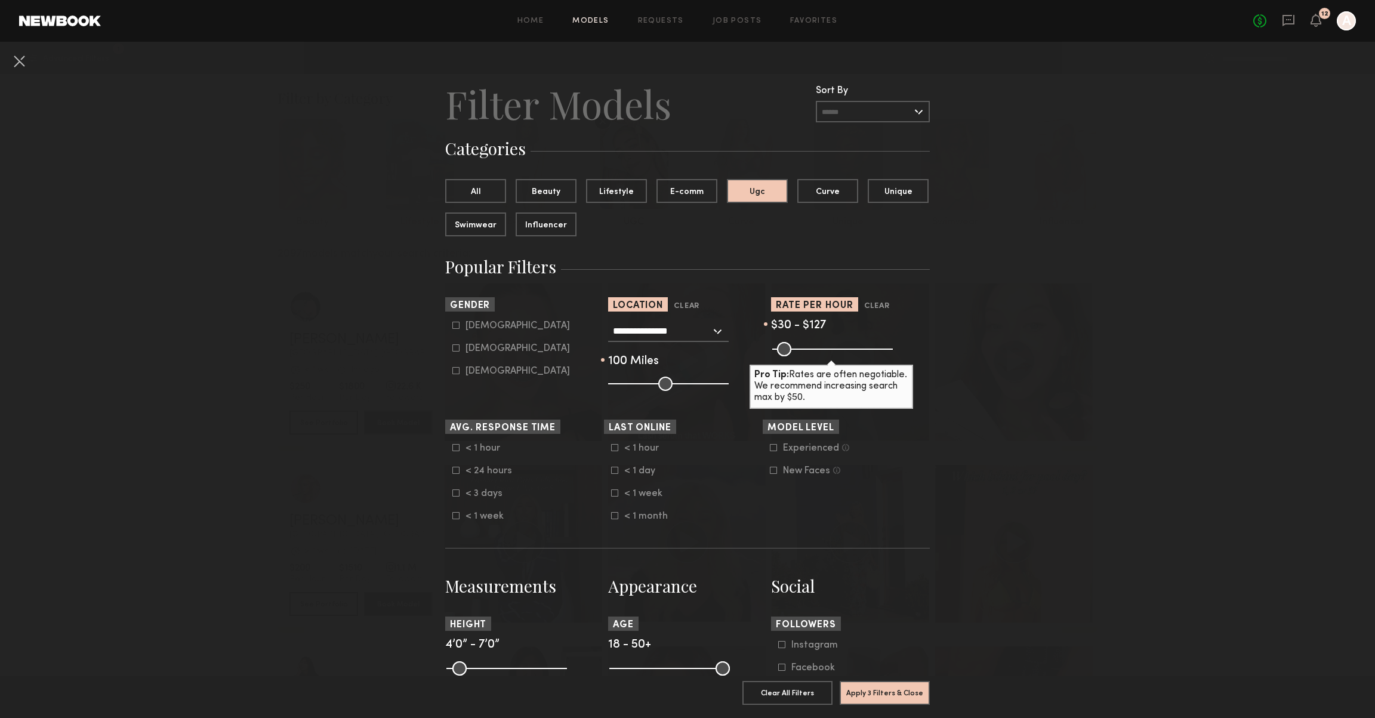
type input "***"
click at [801, 350] on input "range" at bounding box center [832, 349] width 121 height 14
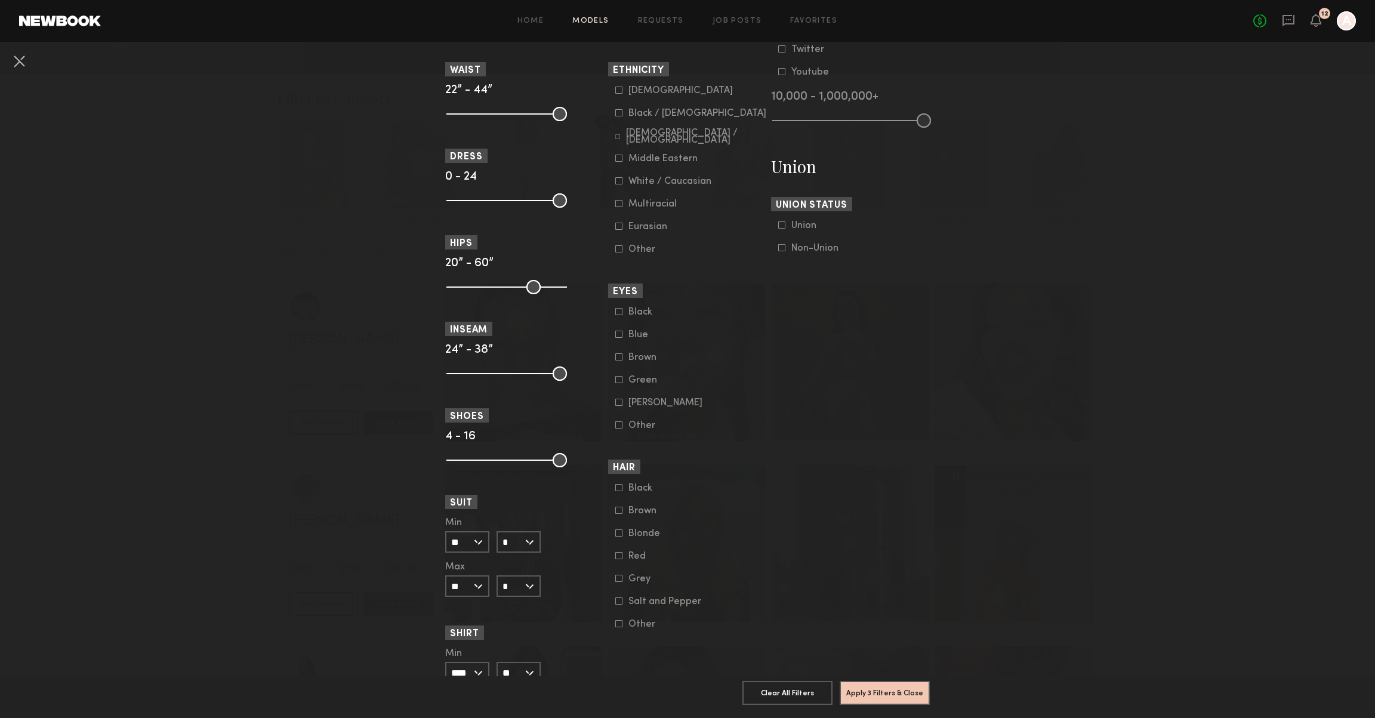
scroll to position [652, 0]
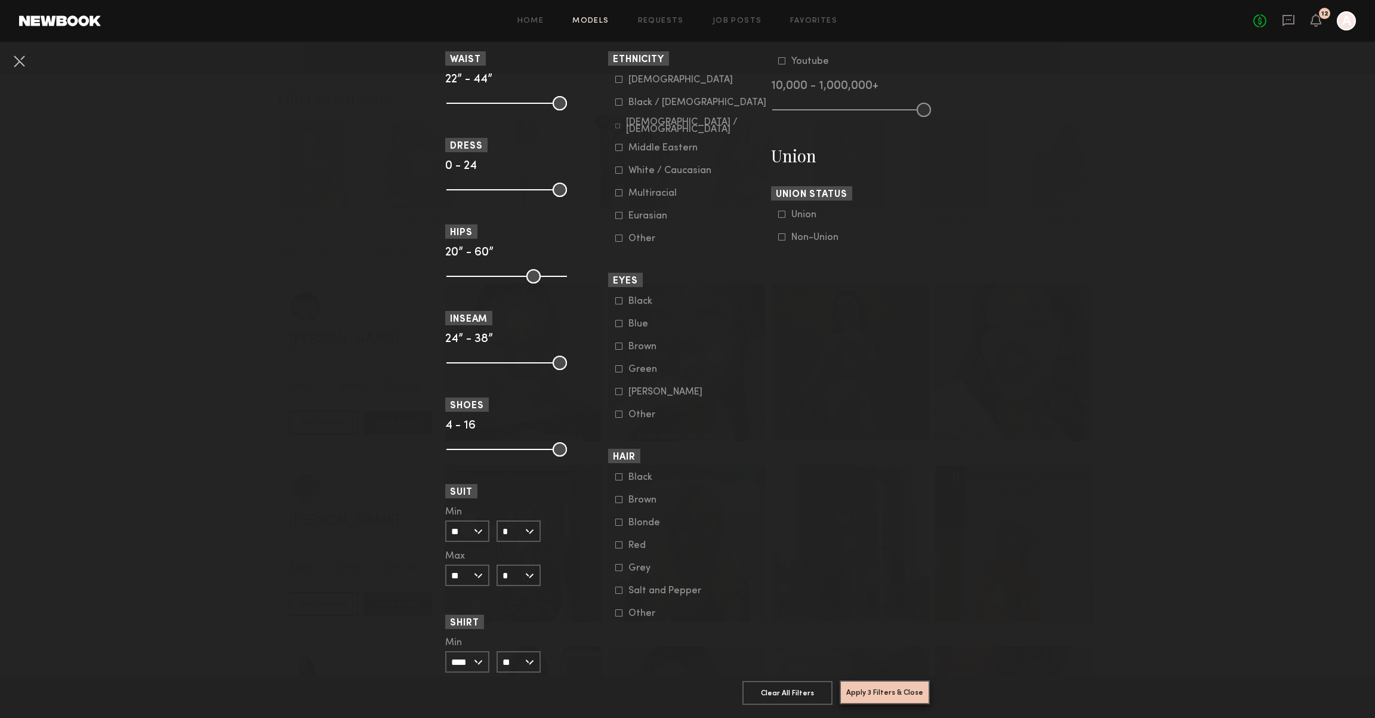
click at [890, 689] on button "Apply 3 Filters & Close" at bounding box center [885, 693] width 90 height 24
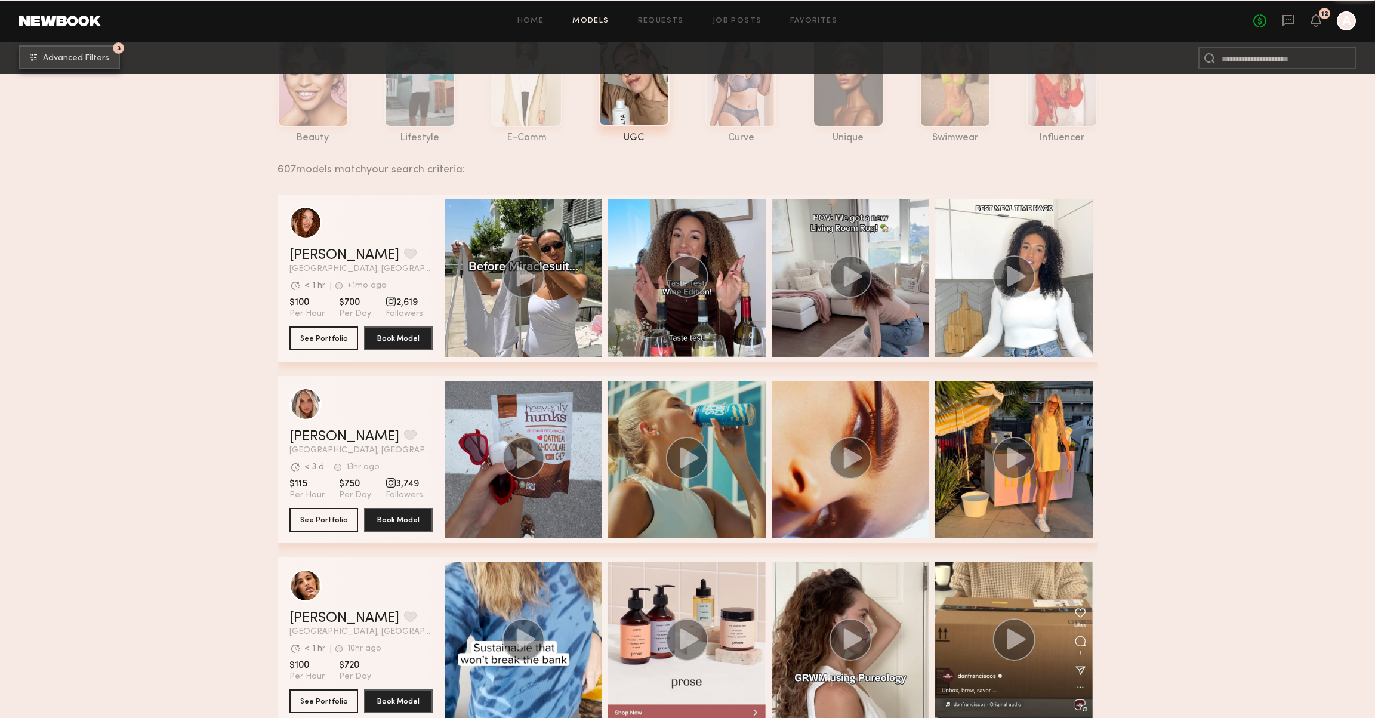
scroll to position [87, 0]
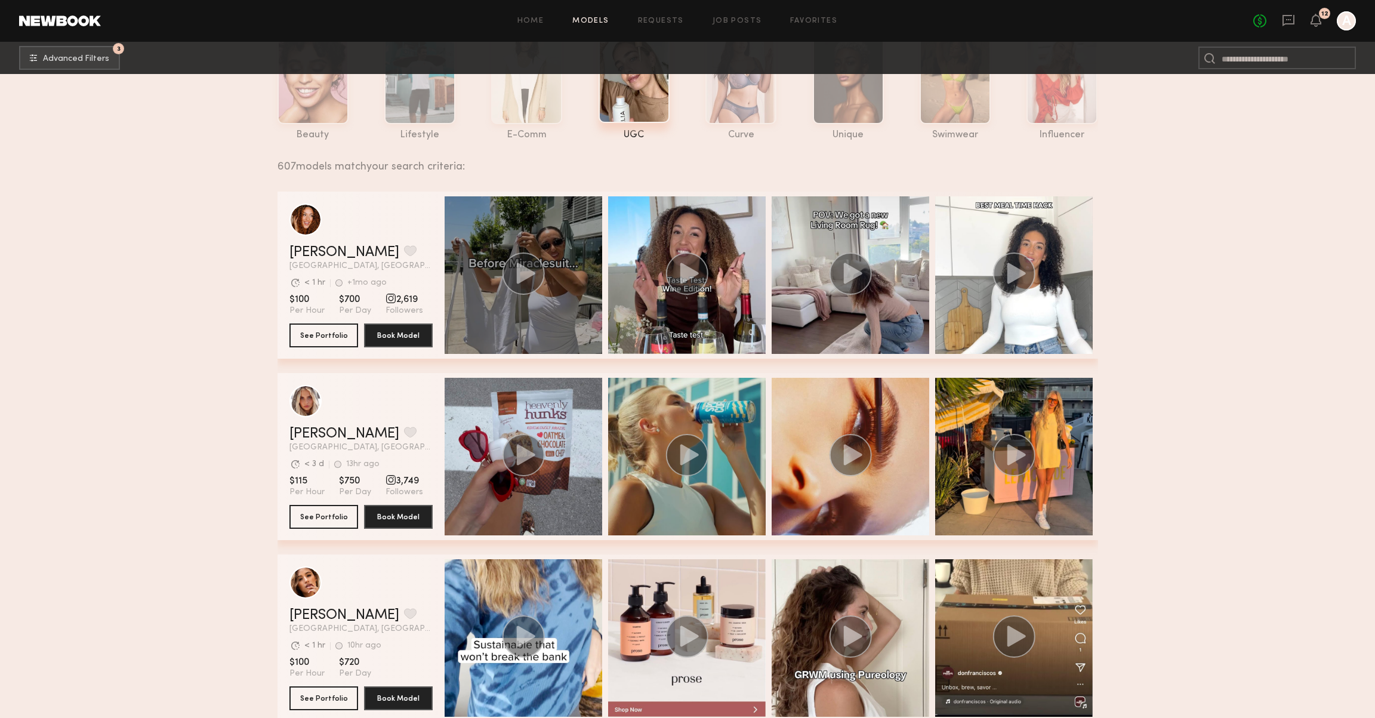
click at [507, 263] on circle "grid" at bounding box center [523, 274] width 42 height 42
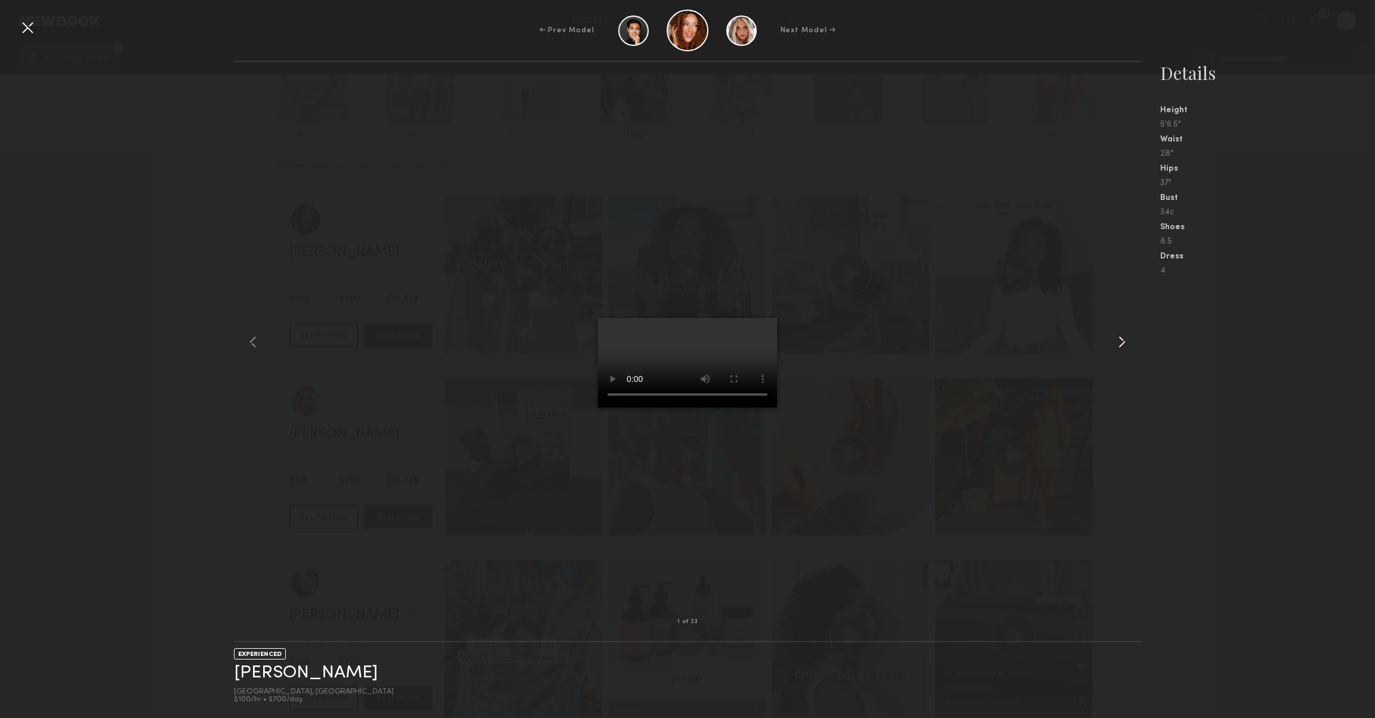
click at [1124, 347] on common-icon at bounding box center [1122, 341] width 19 height 19
click at [398, 275] on div at bounding box center [688, 342] width 908 height 522
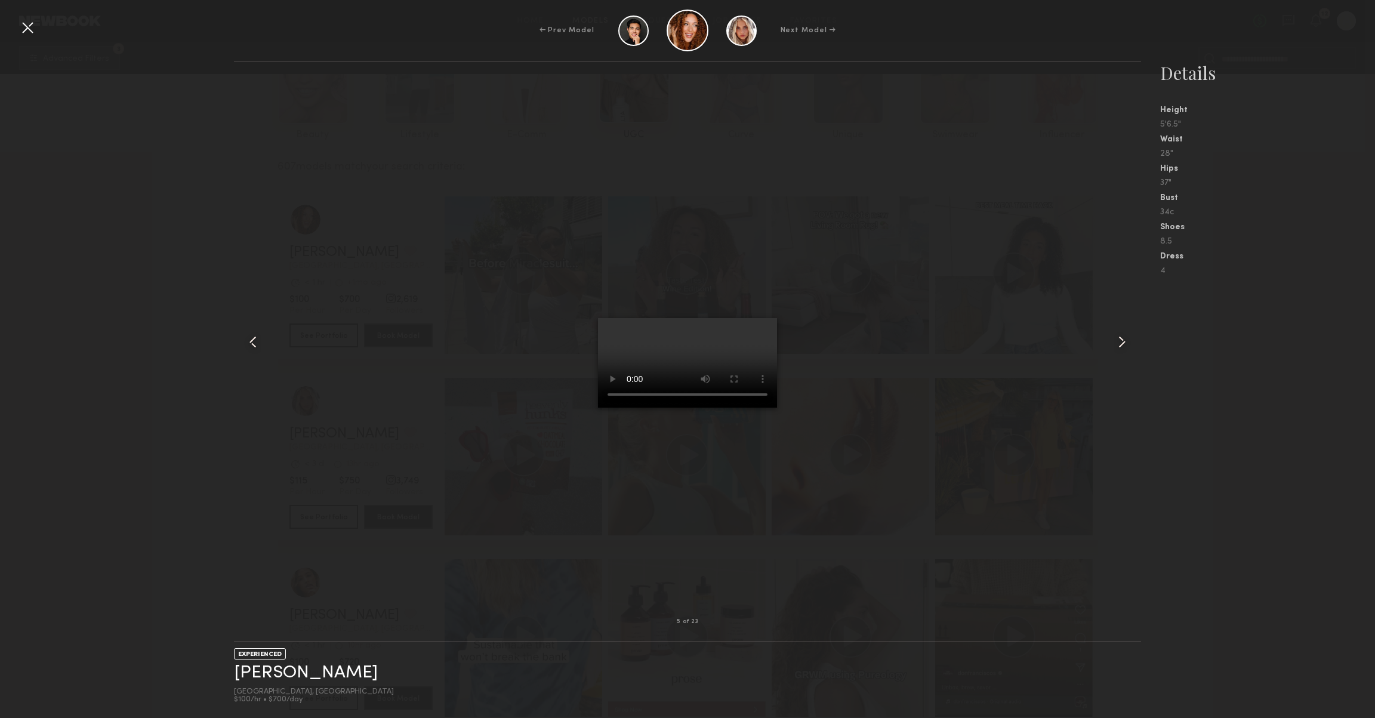
click at [26, 23] on div at bounding box center [27, 27] width 19 height 19
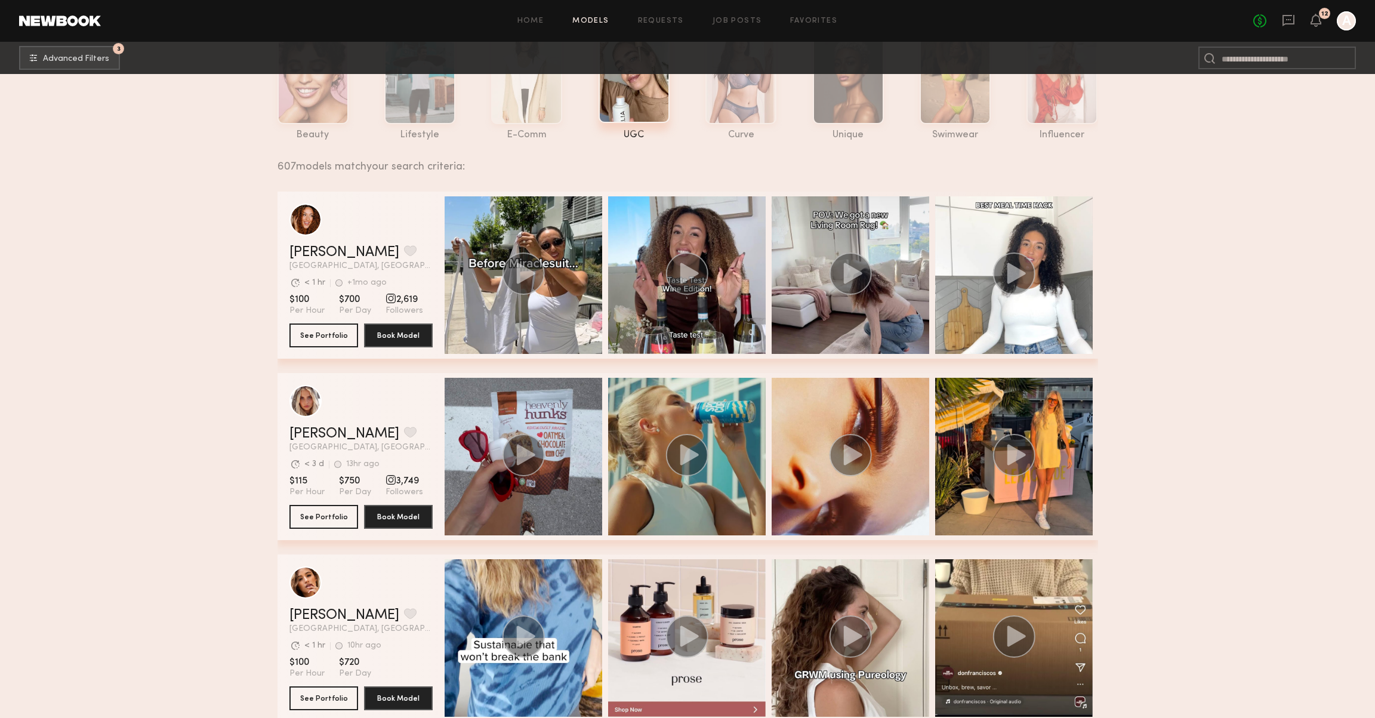
scroll to position [0, 0]
